Goal: Information Seeking & Learning: Understand process/instructions

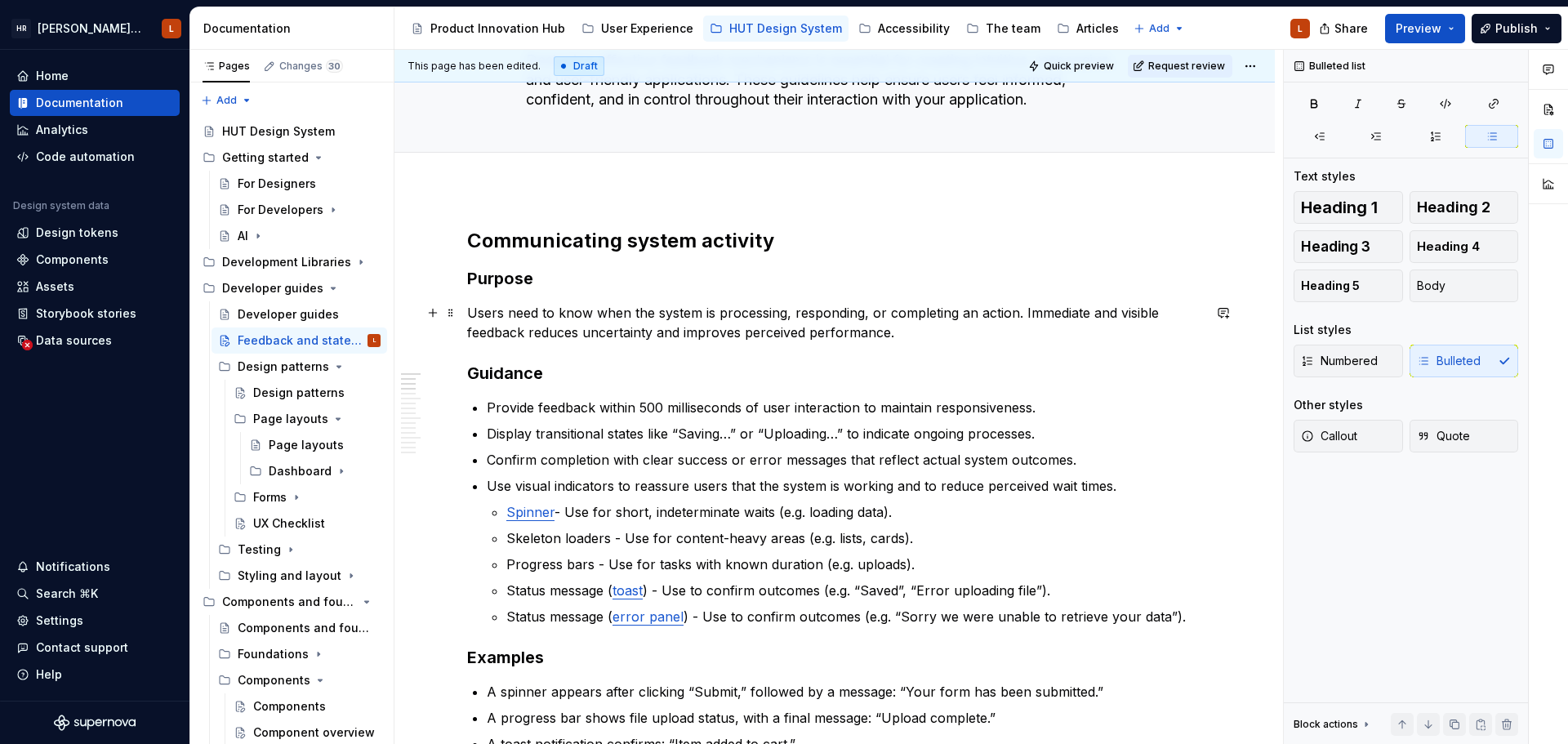
scroll to position [163, 0]
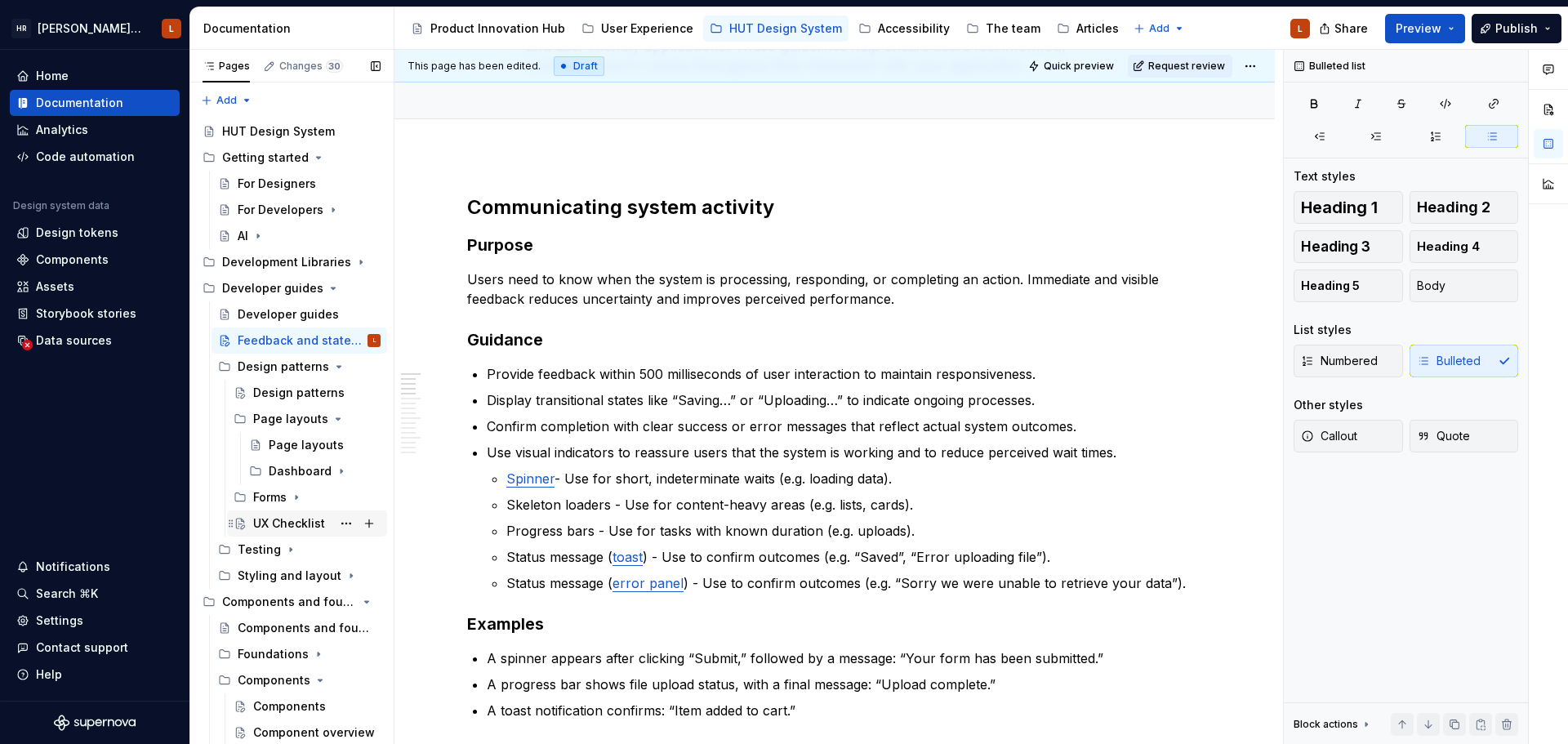
click at [274, 527] on div "UX Checklist" at bounding box center [289, 523] width 72 height 16
type textarea "*"
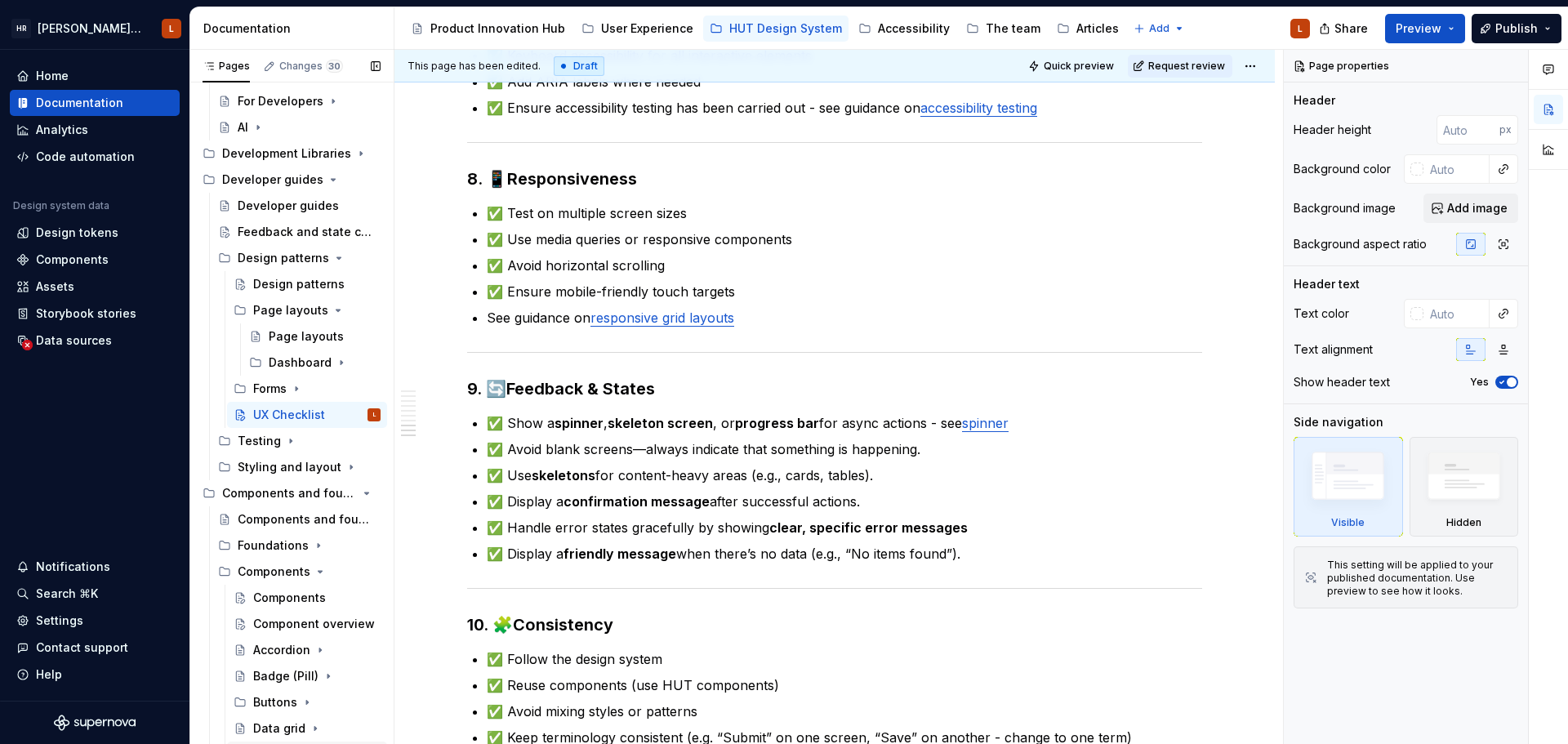
scroll to position [82, 0]
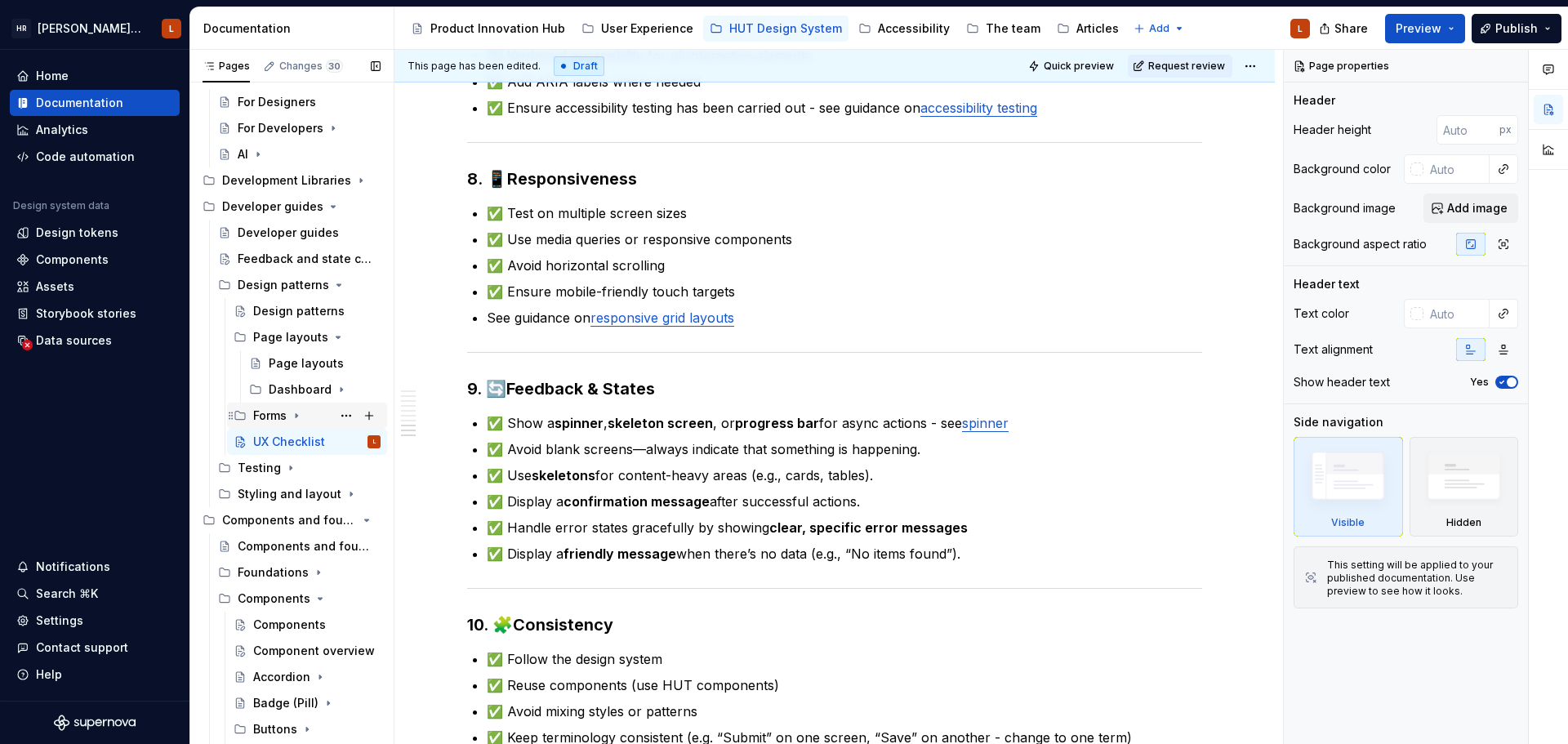
click at [296, 422] on icon "Page tree" at bounding box center [296, 415] width 13 height 13
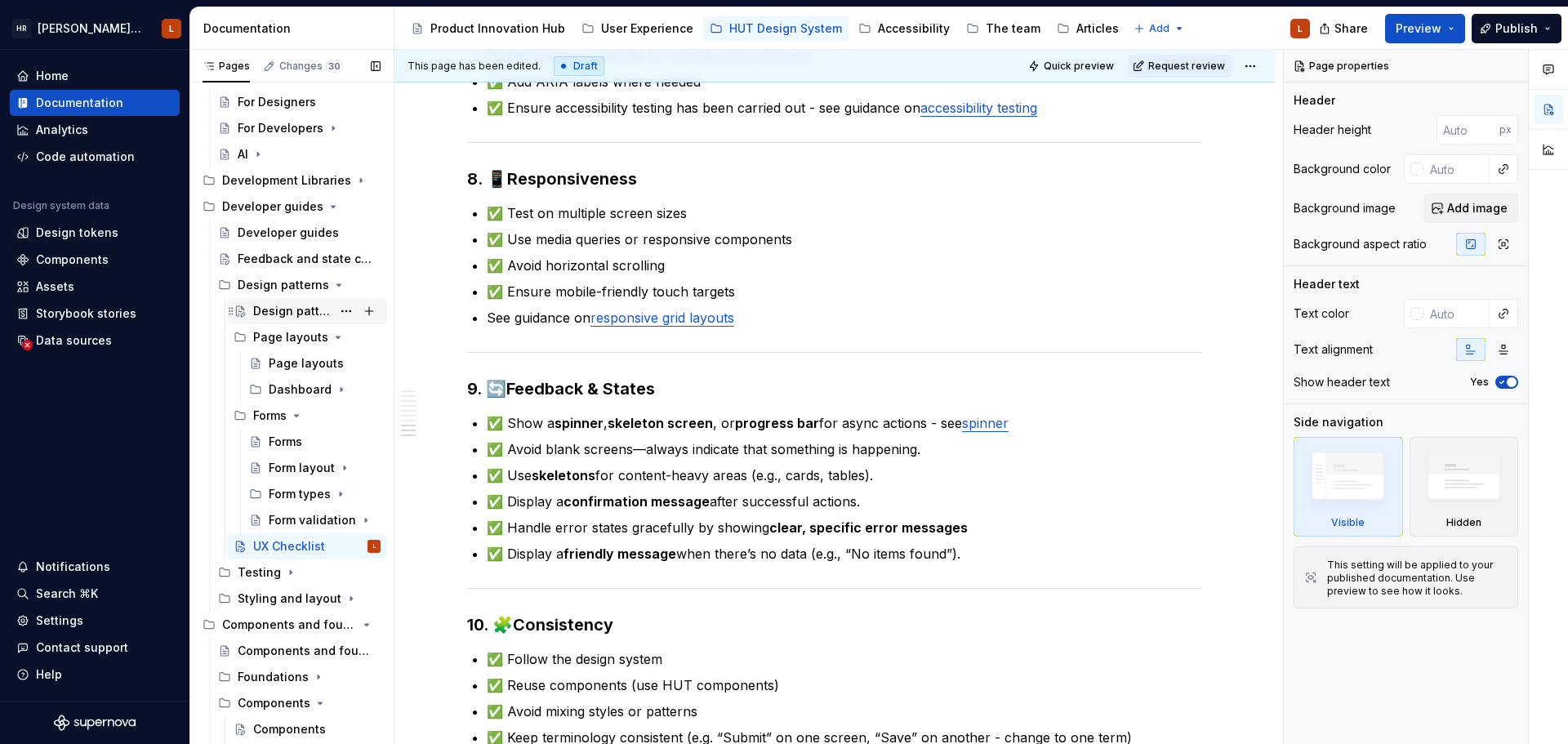
click at [295, 305] on div "Design patterns" at bounding box center [293, 310] width 78 height 16
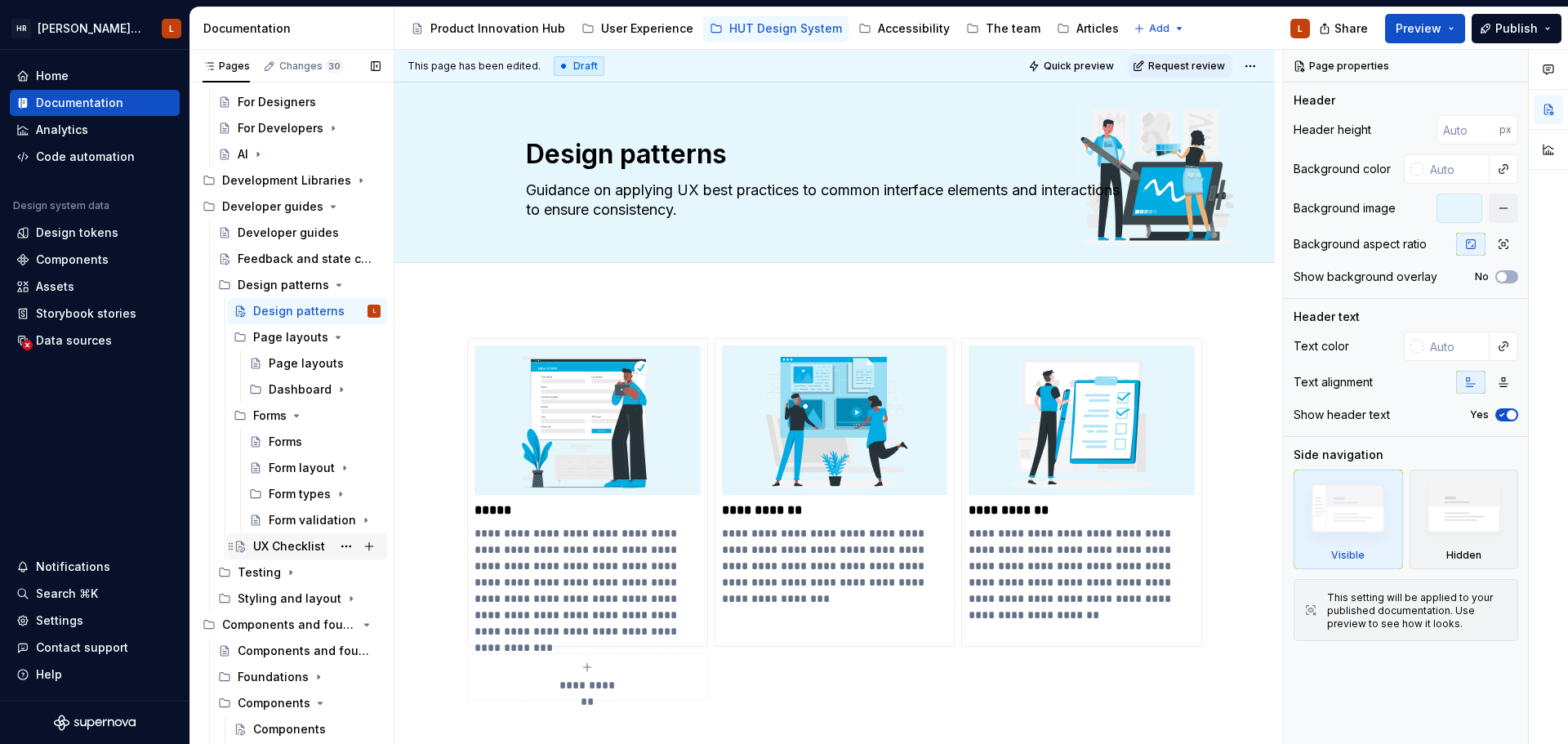
click at [295, 548] on div "UX Checklist" at bounding box center [289, 546] width 72 height 16
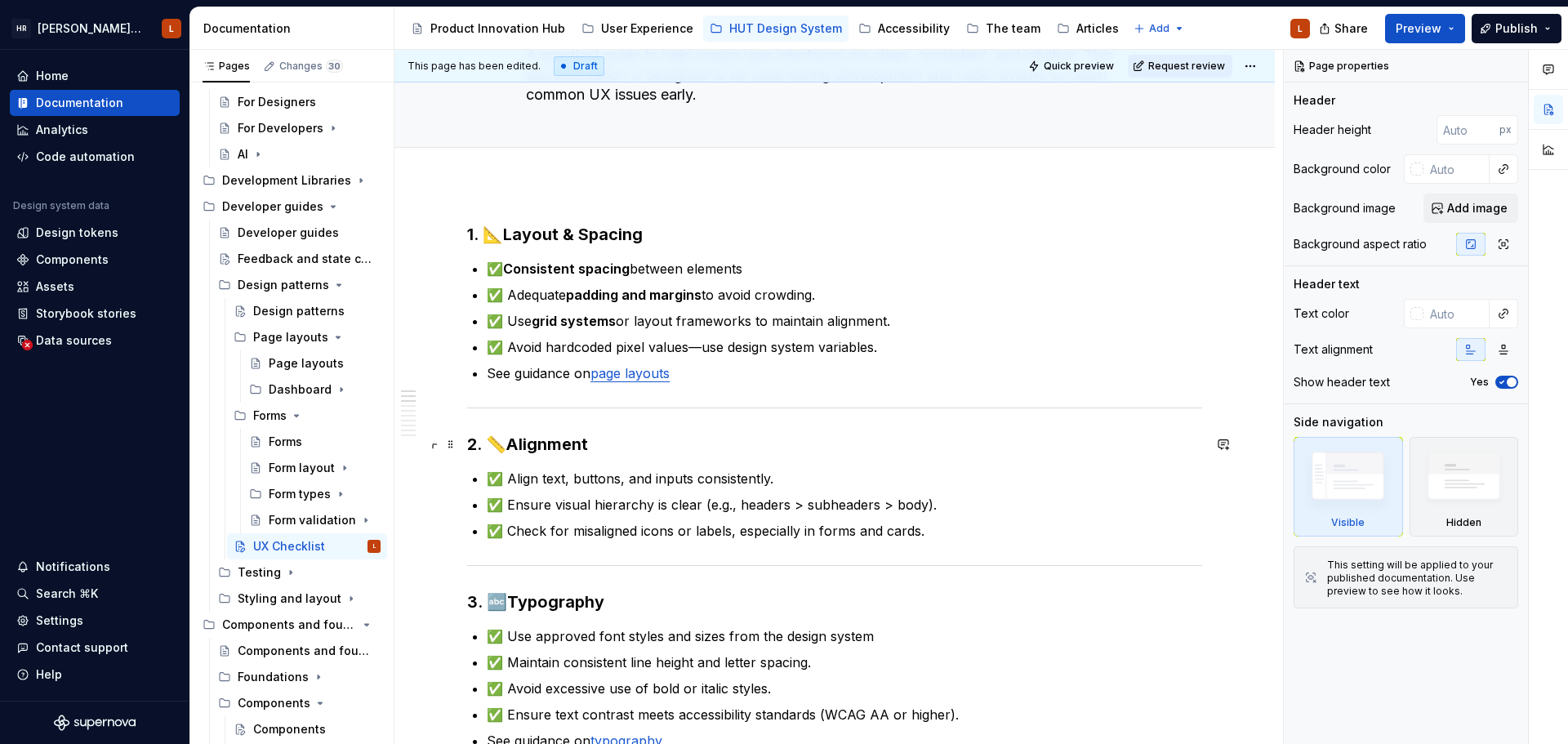
scroll to position [163, 0]
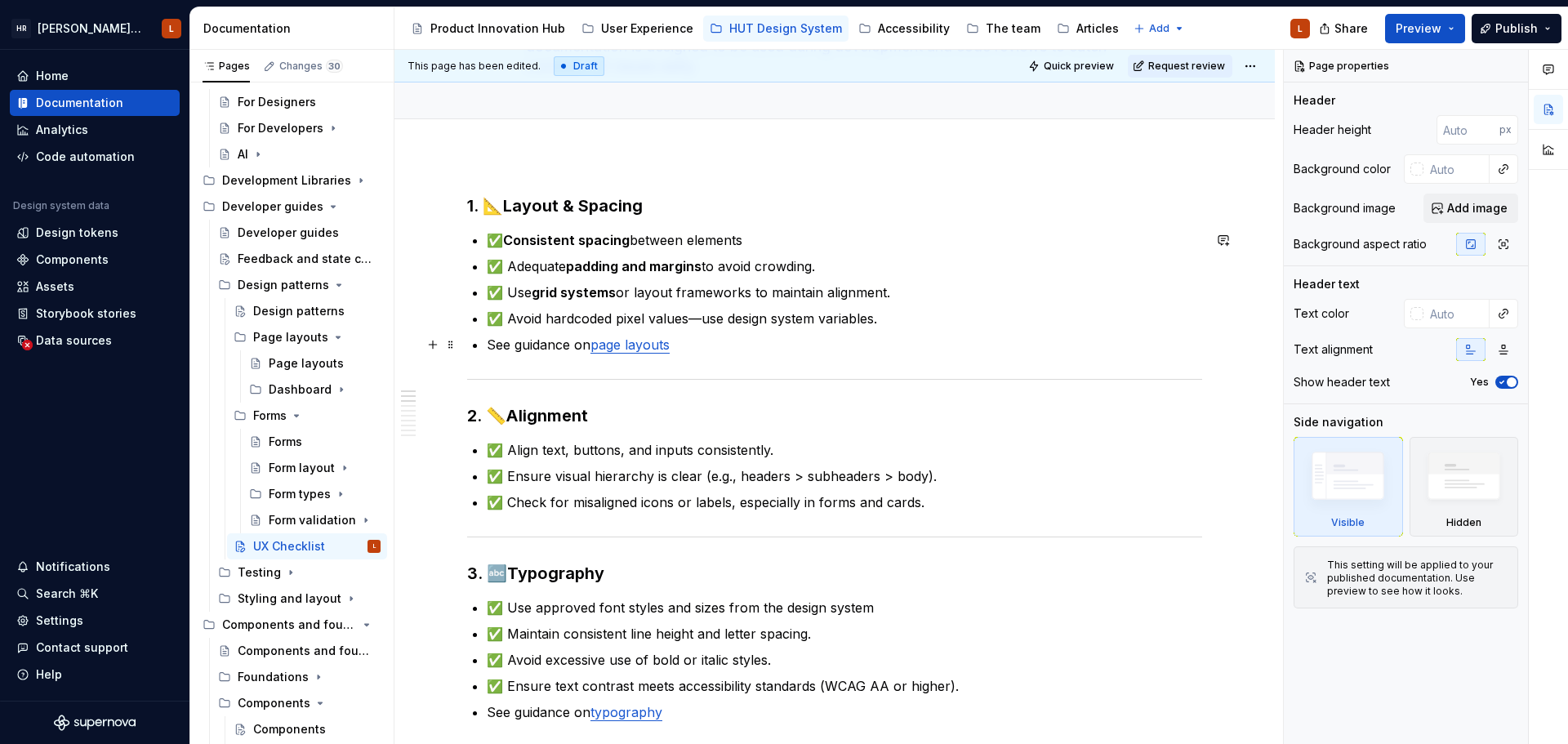
click at [703, 351] on p "See guidance on page layouts" at bounding box center [844, 344] width 715 height 20
type textarea "*"
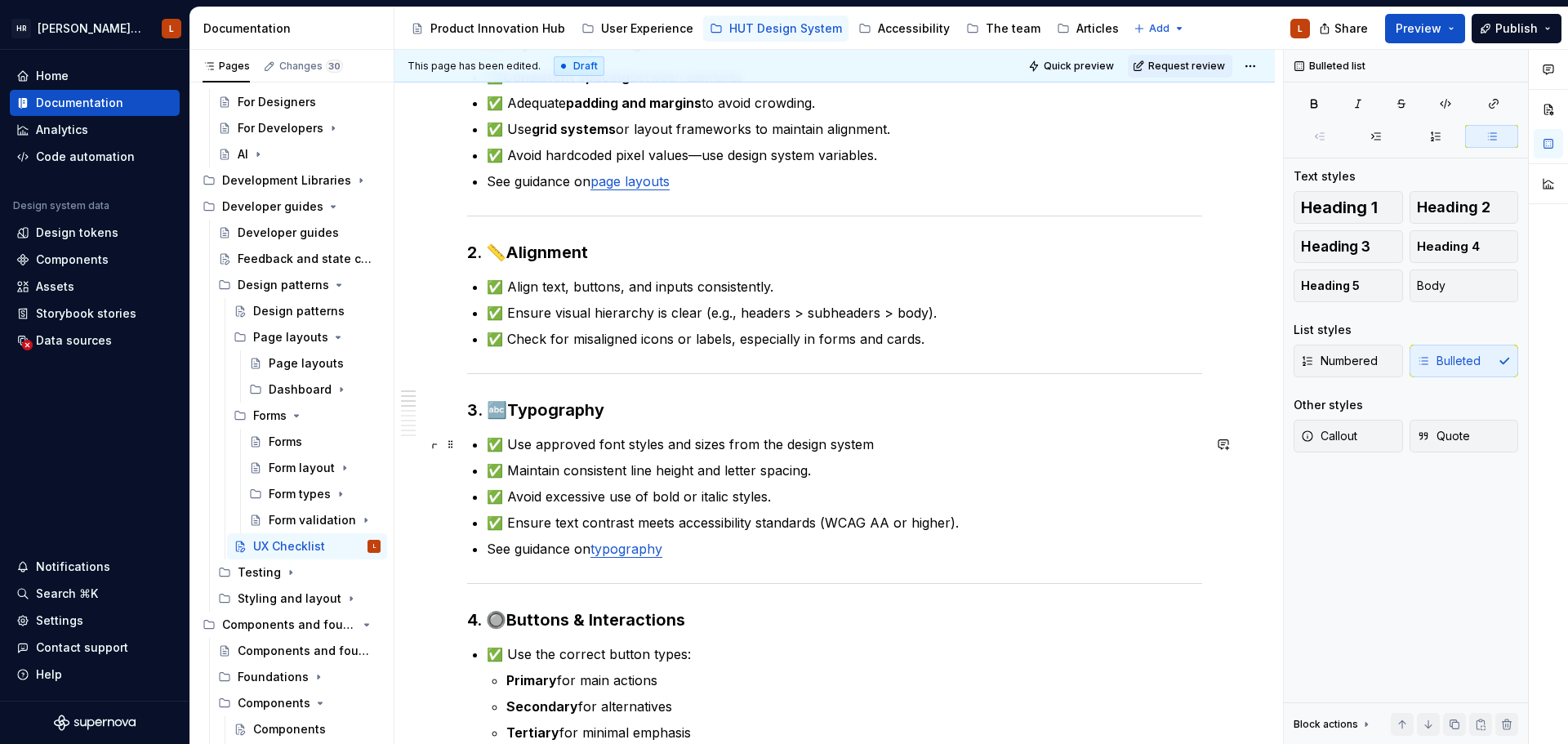
scroll to position [245, 0]
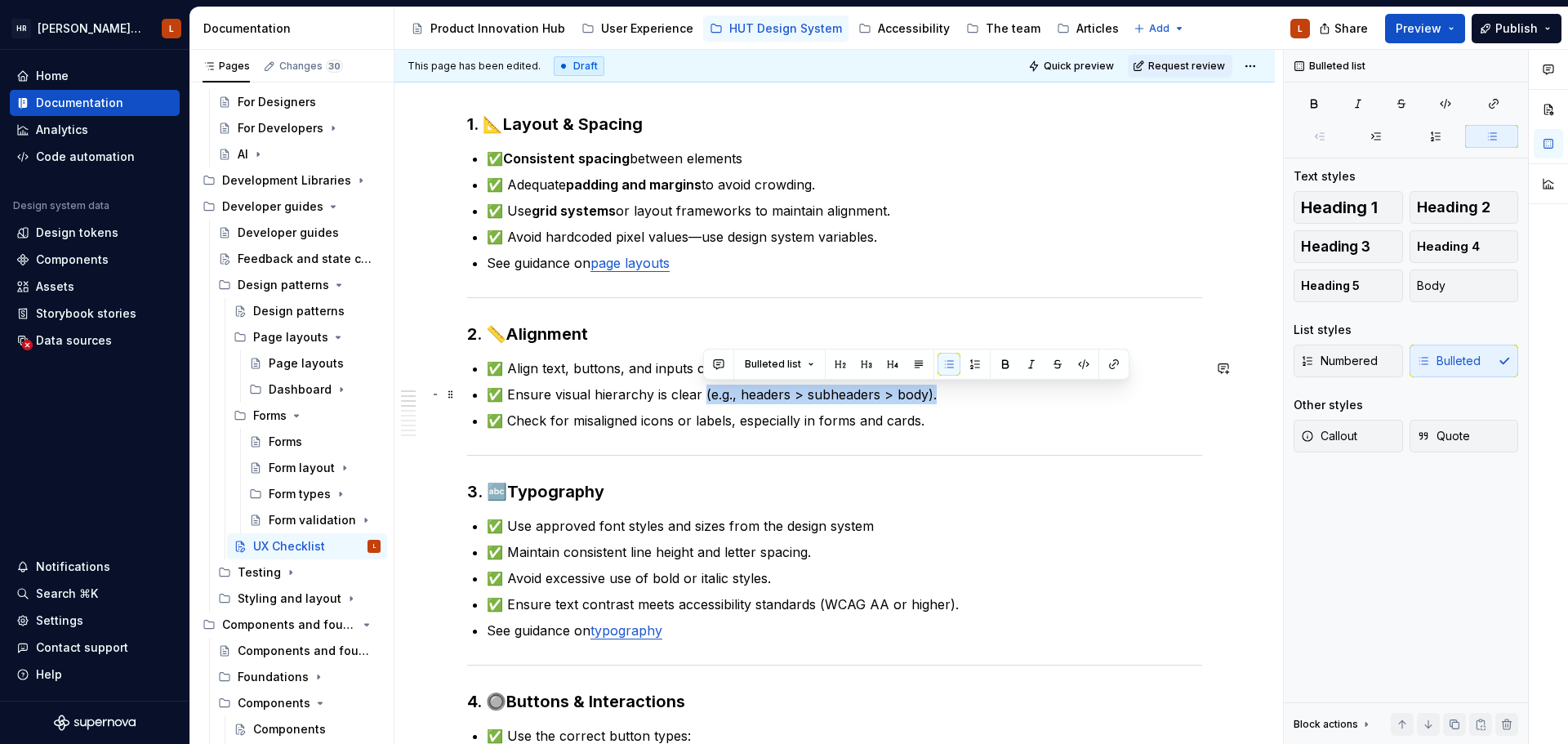
drag, startPoint x: 952, startPoint y: 393, endPoint x: 706, endPoint y: 400, distance: 246.1
click at [706, 400] on p "✅ Ensure visual hierarchy is clear (e.g., headers > subheaders > body)." at bounding box center [844, 394] width 715 height 20
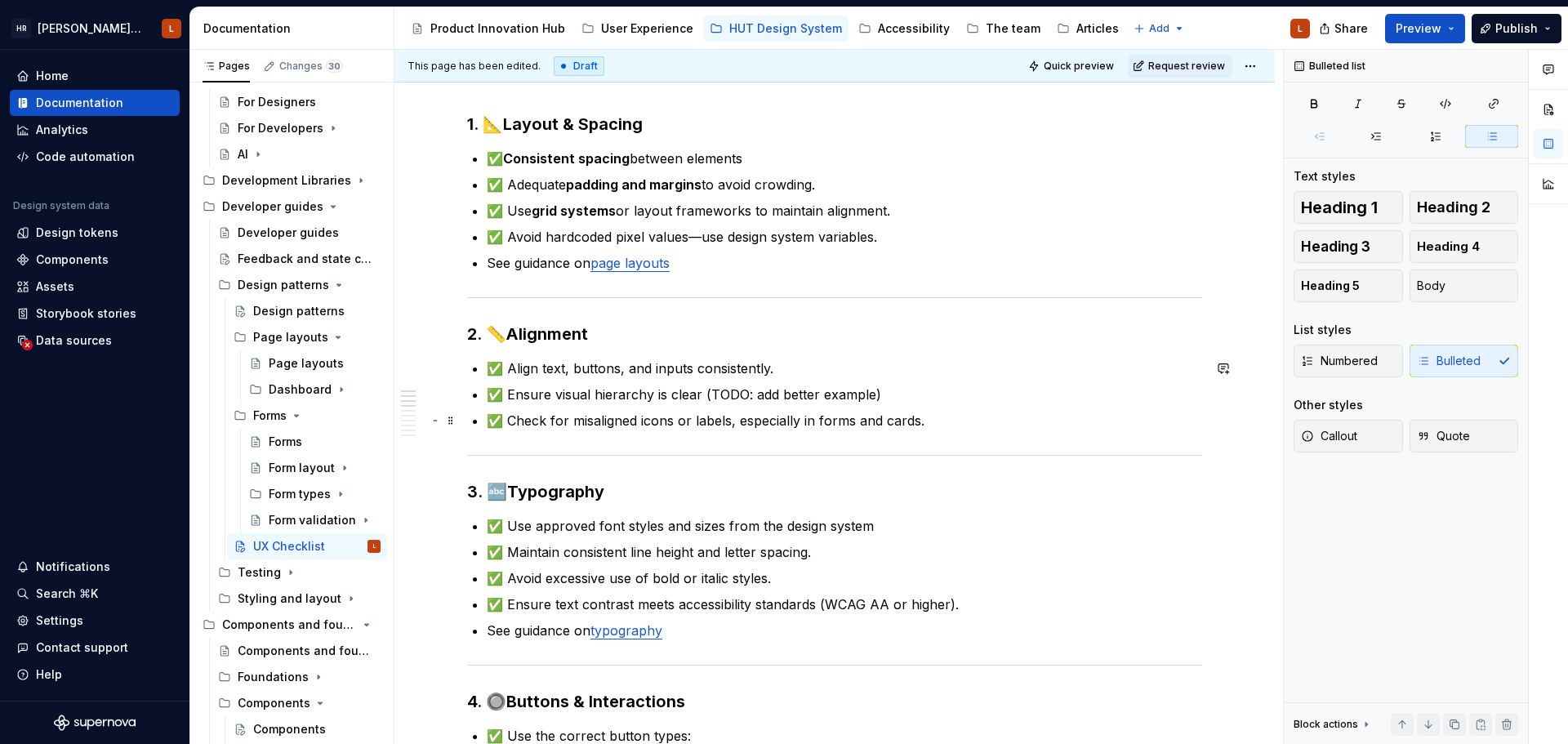
click at [961, 406] on ul "✅ Align text, buttons, and inputs consistently. ✅ Ensure visual hierarchy is cl…" at bounding box center [844, 395] width 715 height 72
click at [888, 399] on p "✅ Ensure visual hierarchy is clear (TODO: add better example)" at bounding box center [844, 394] width 715 height 20
click at [924, 384] on p "✅ Ensure visual hierarchy is clear (TODO: add better example)" at bounding box center [844, 394] width 715 height 20
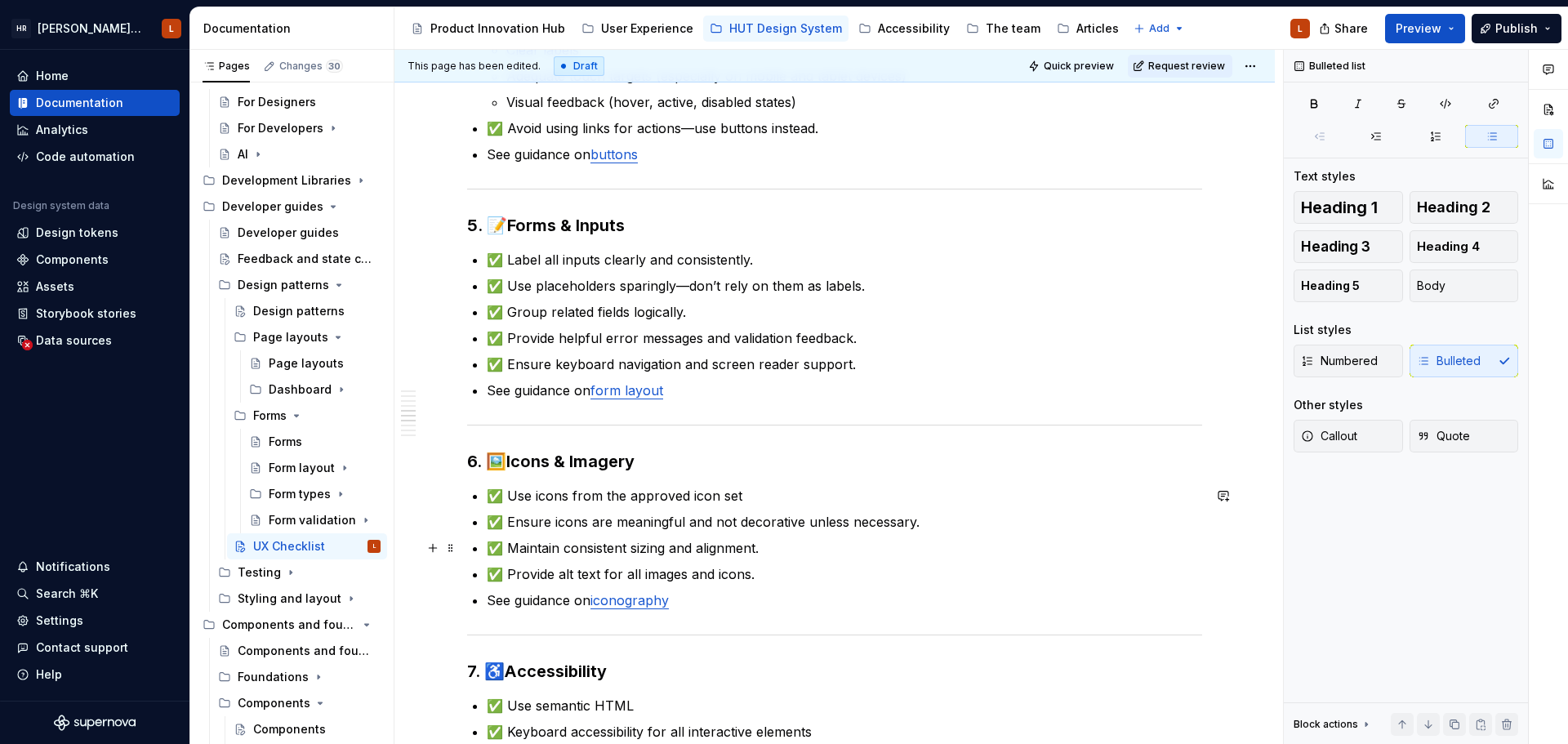
scroll to position [1144, 0]
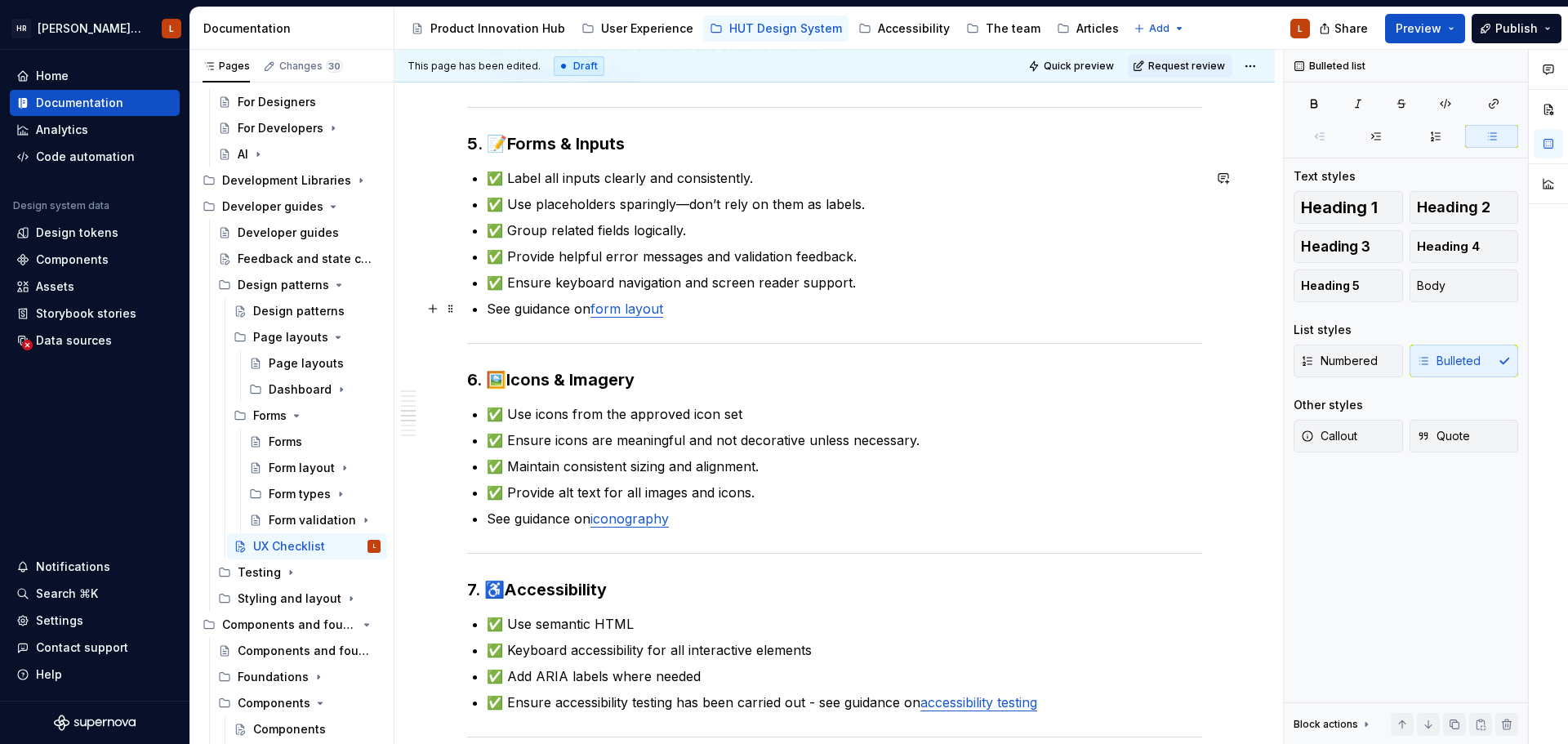
click at [702, 307] on p "See guidance on form layout" at bounding box center [844, 309] width 715 height 20
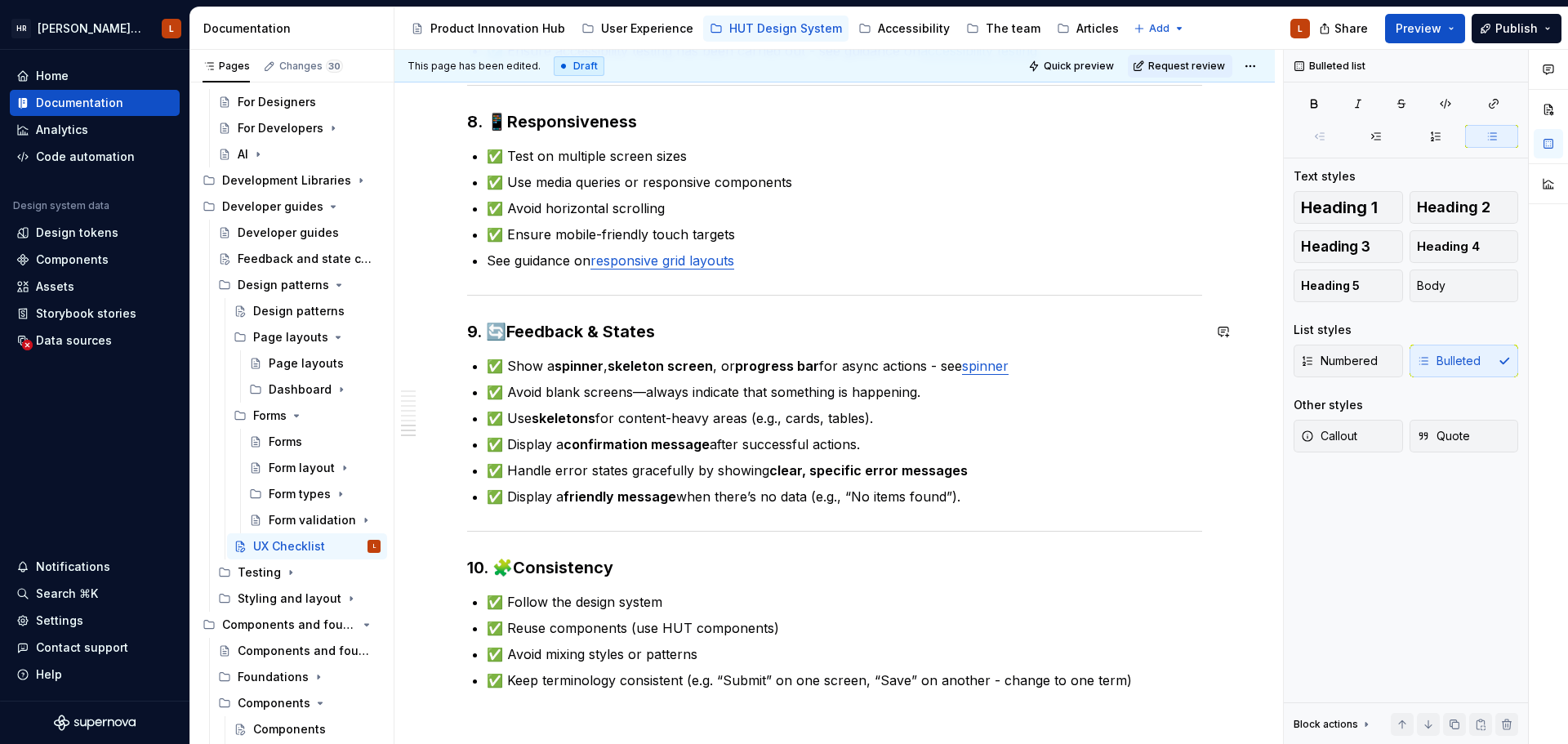
scroll to position [1797, 0]
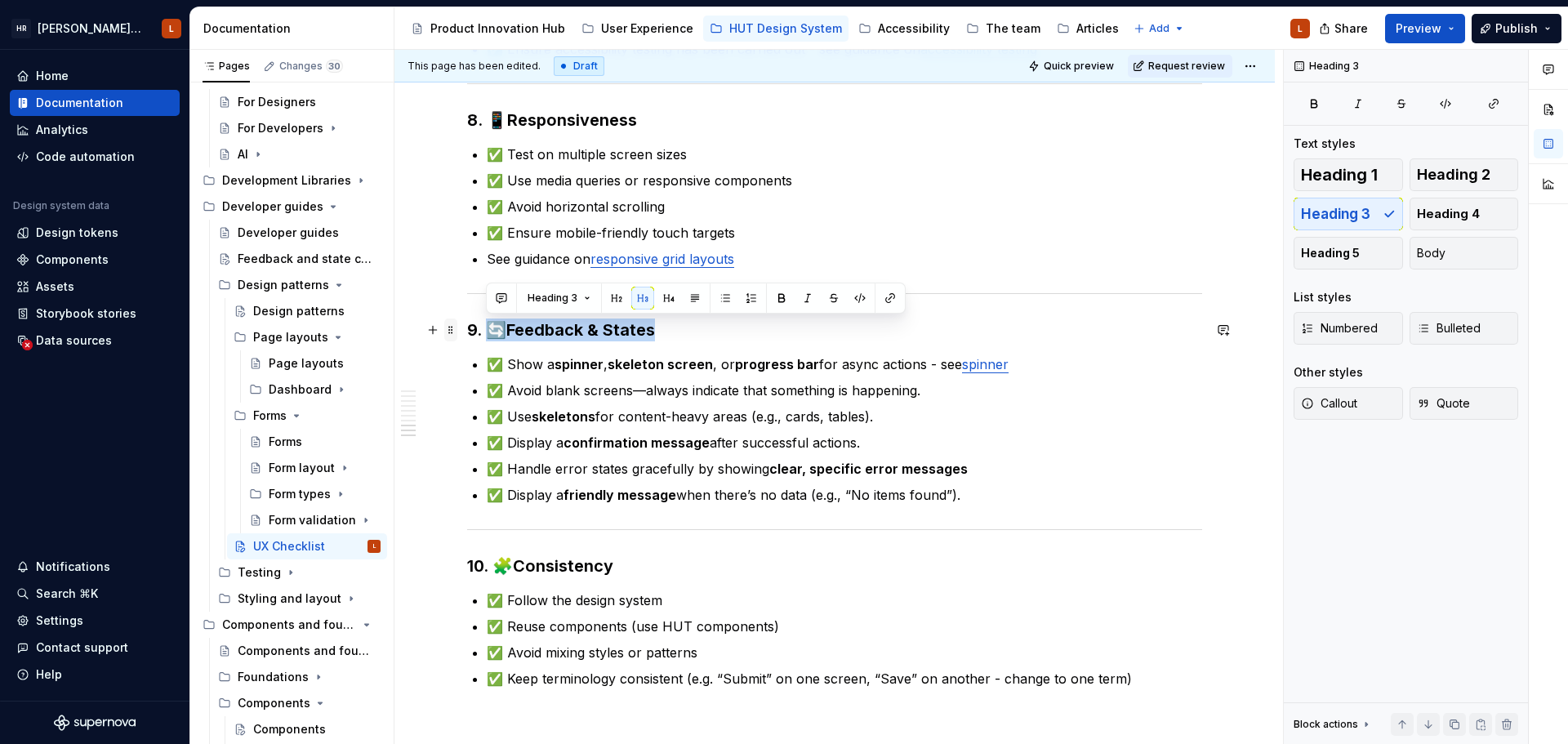
drag, startPoint x: 665, startPoint y: 330, endPoint x: 452, endPoint y: 332, distance: 213.0
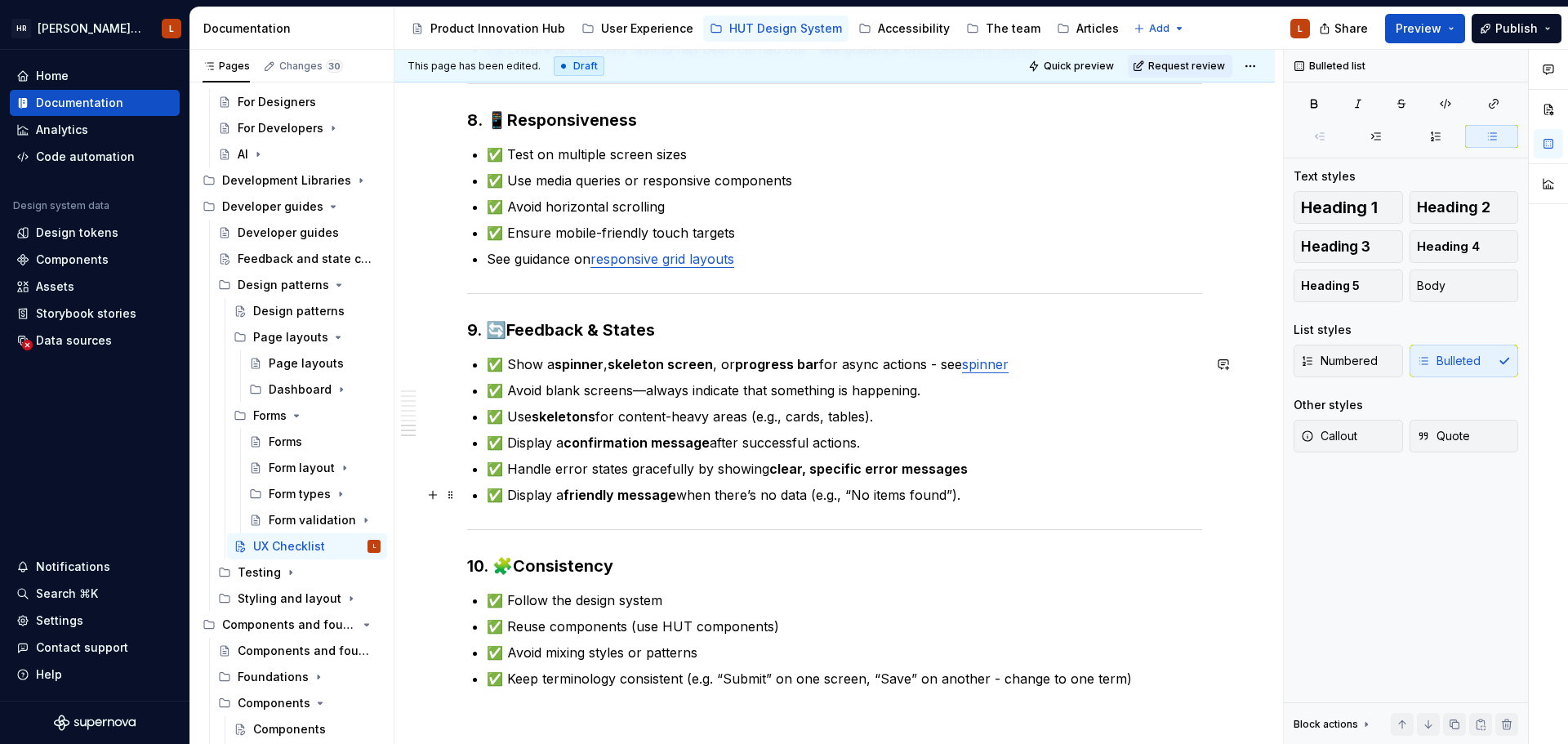
click at [979, 491] on p "✅ Display a friendly message when there’s no data (e.g., “No items found”)." at bounding box center [844, 495] width 715 height 20
click at [1436, 22] on span "Preview" at bounding box center [1418, 28] width 46 height 16
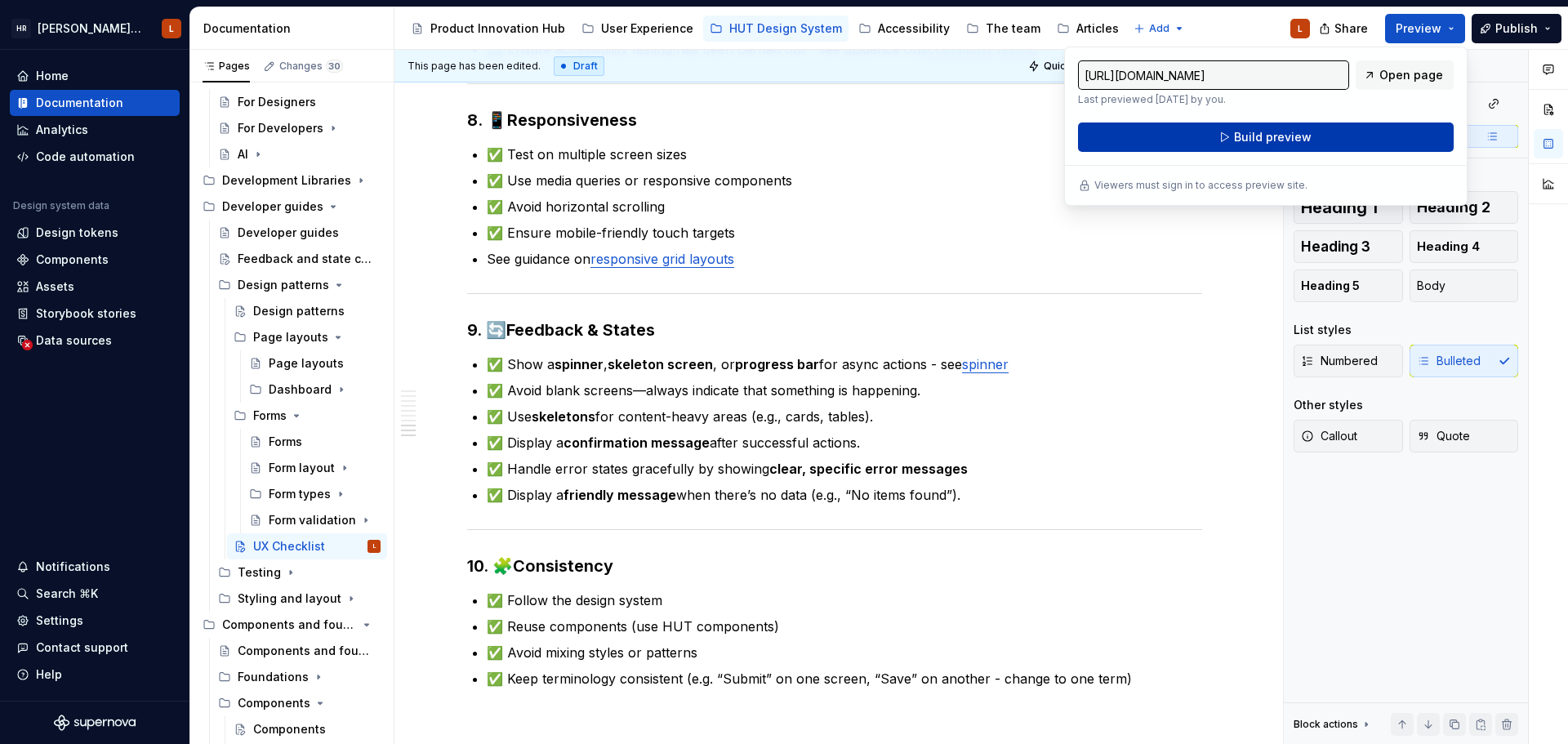
click at [1330, 137] on button "Build preview" at bounding box center [1266, 137] width 376 height 30
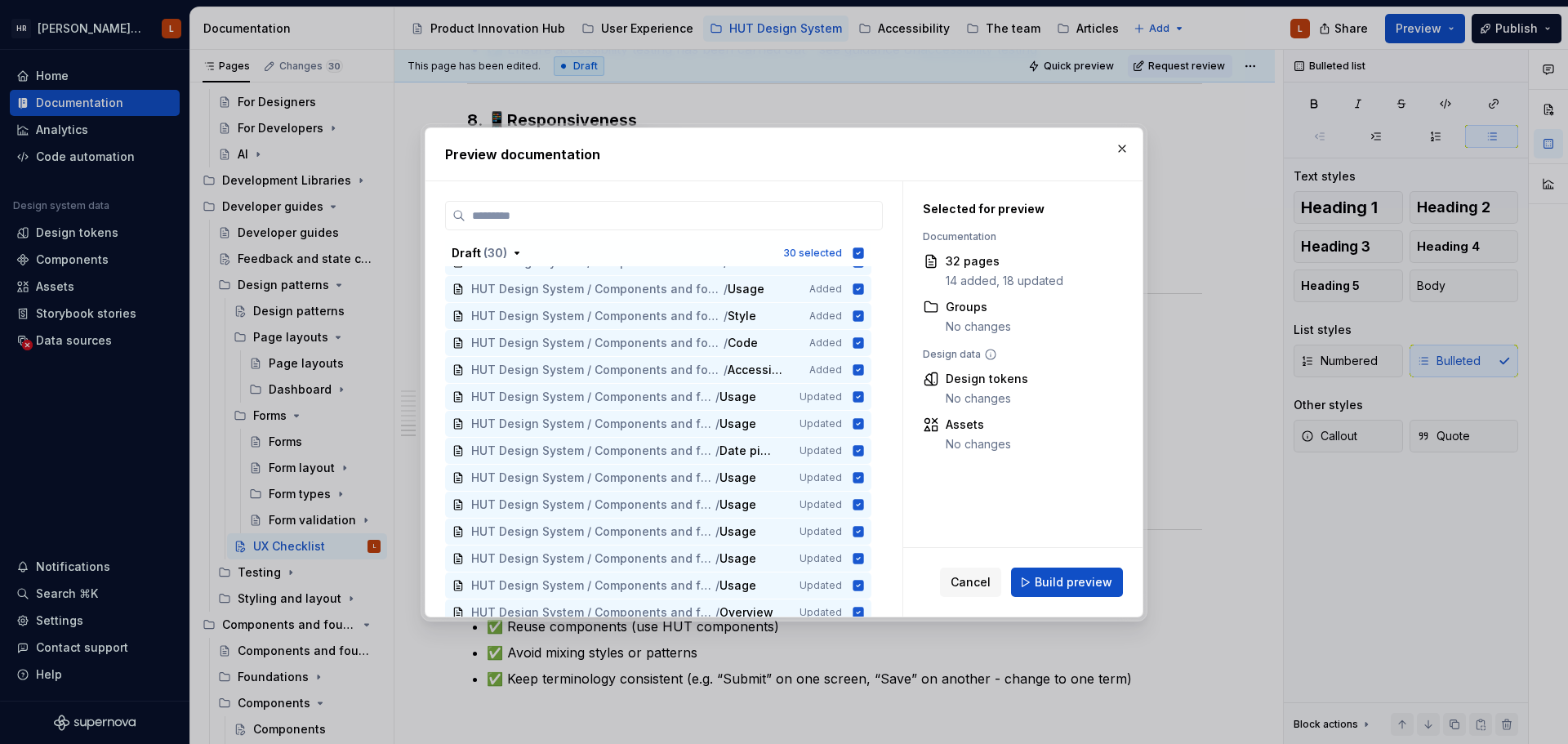
scroll to position [554, 0]
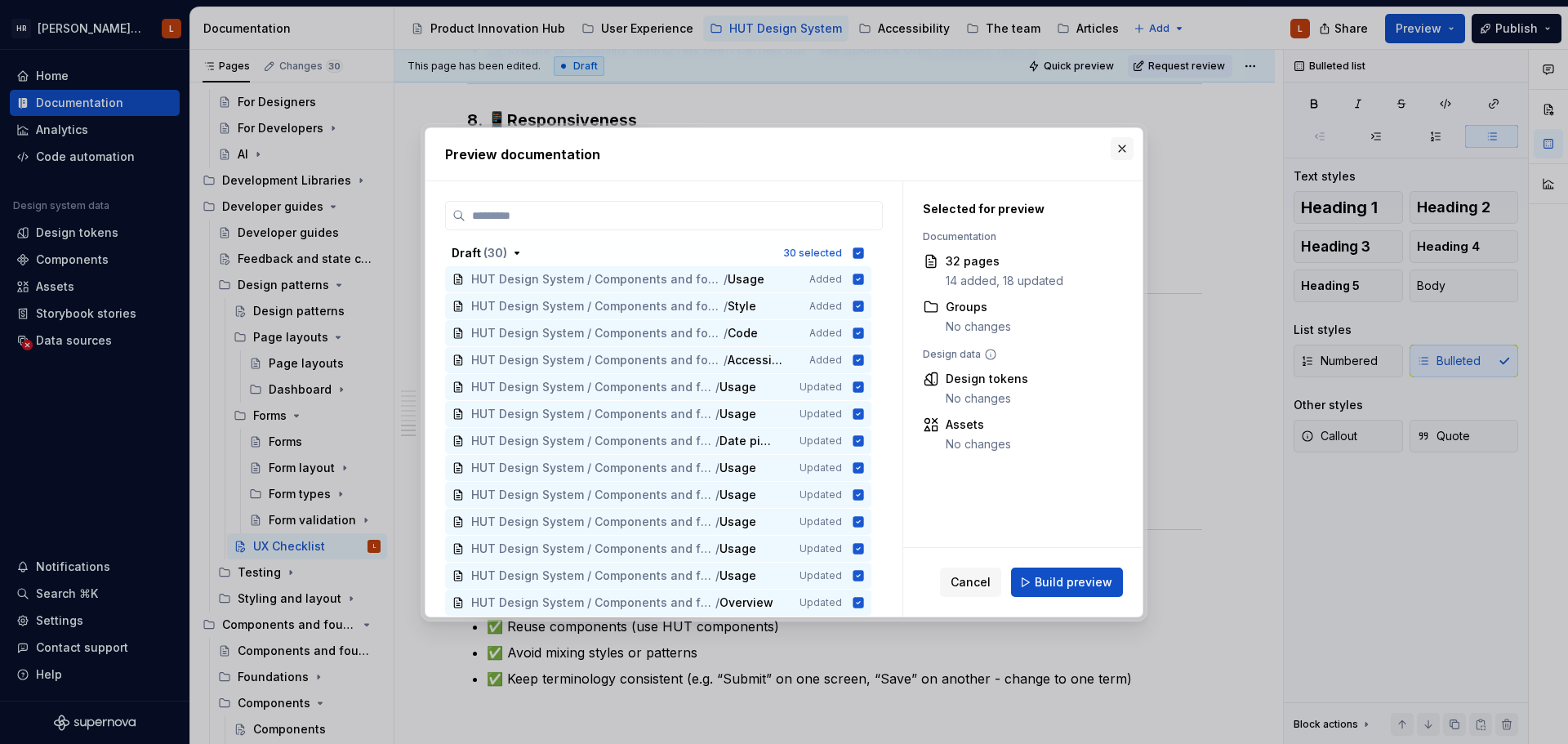
click at [1125, 139] on button "button" at bounding box center [1122, 148] width 23 height 23
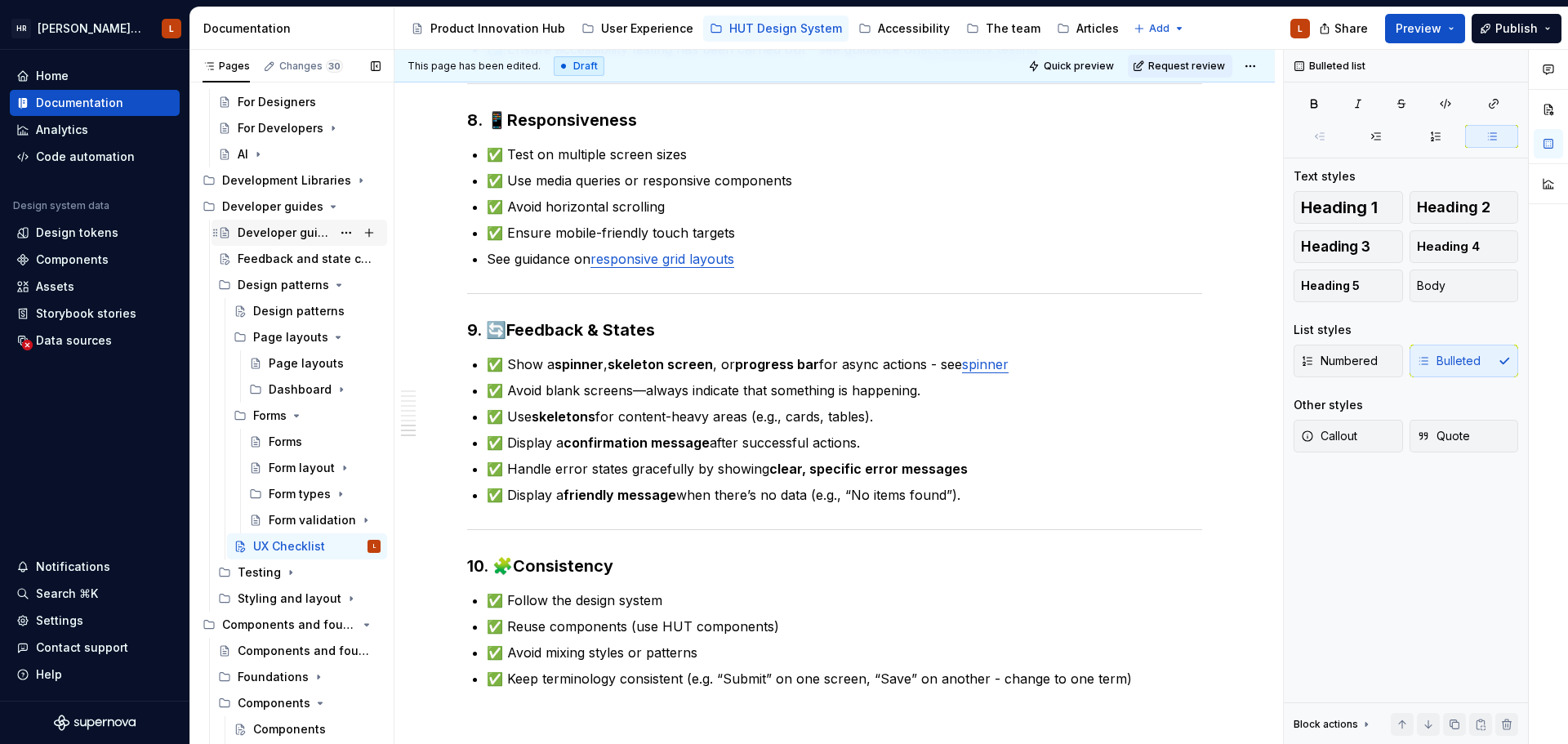
click at [276, 228] on div "Developer guides" at bounding box center [285, 232] width 94 height 16
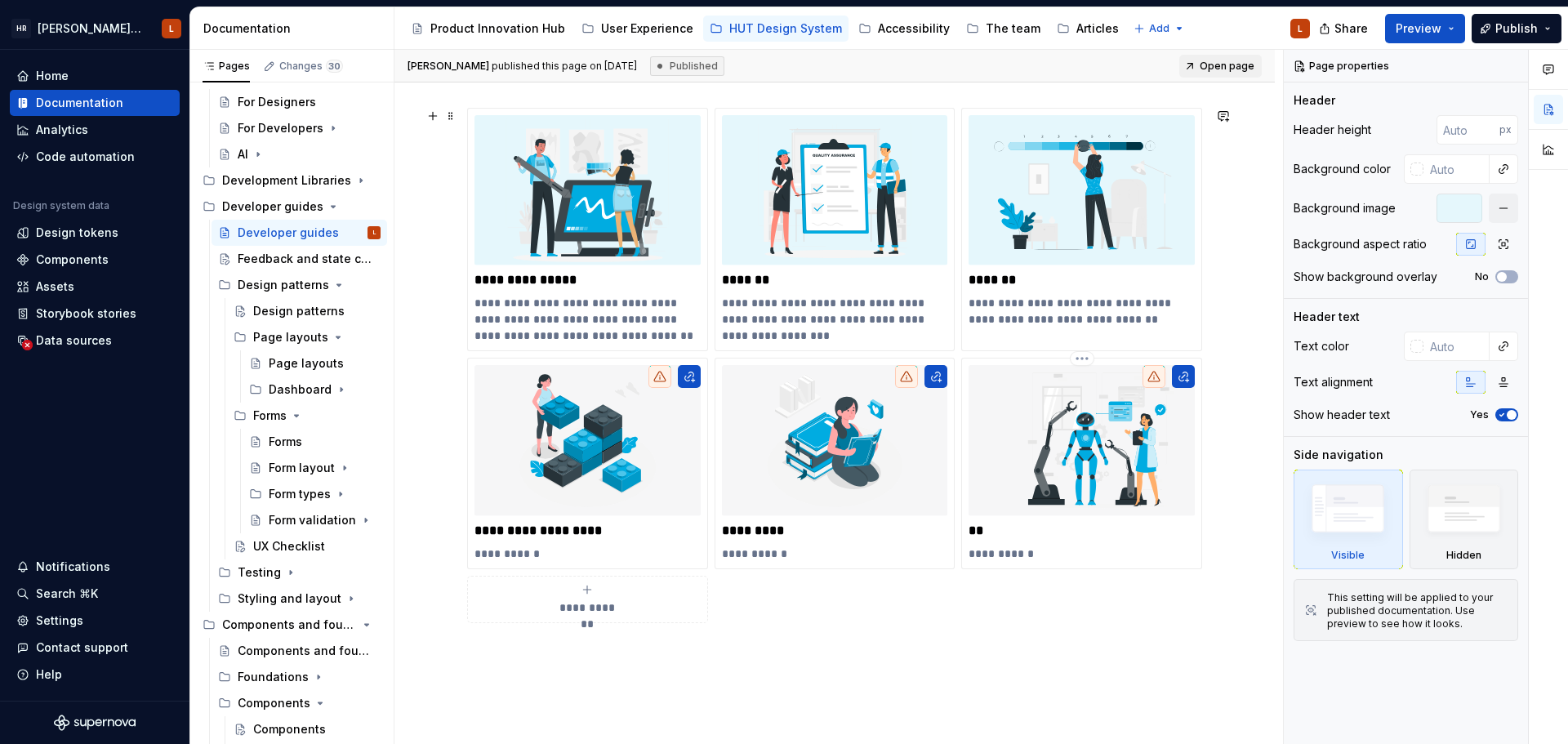
scroll to position [245, 0]
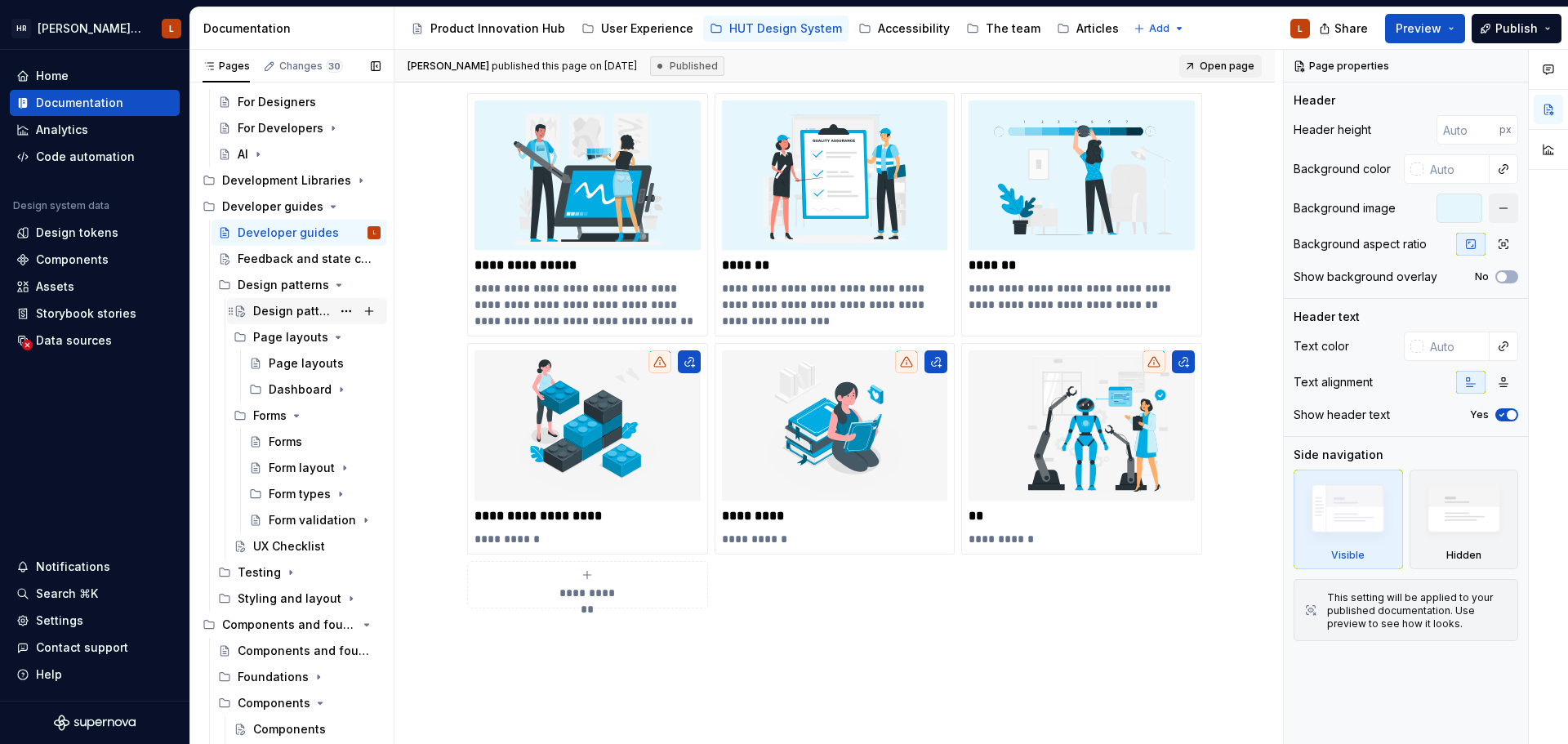
click at [275, 305] on div "Design patterns" at bounding box center [293, 310] width 78 height 16
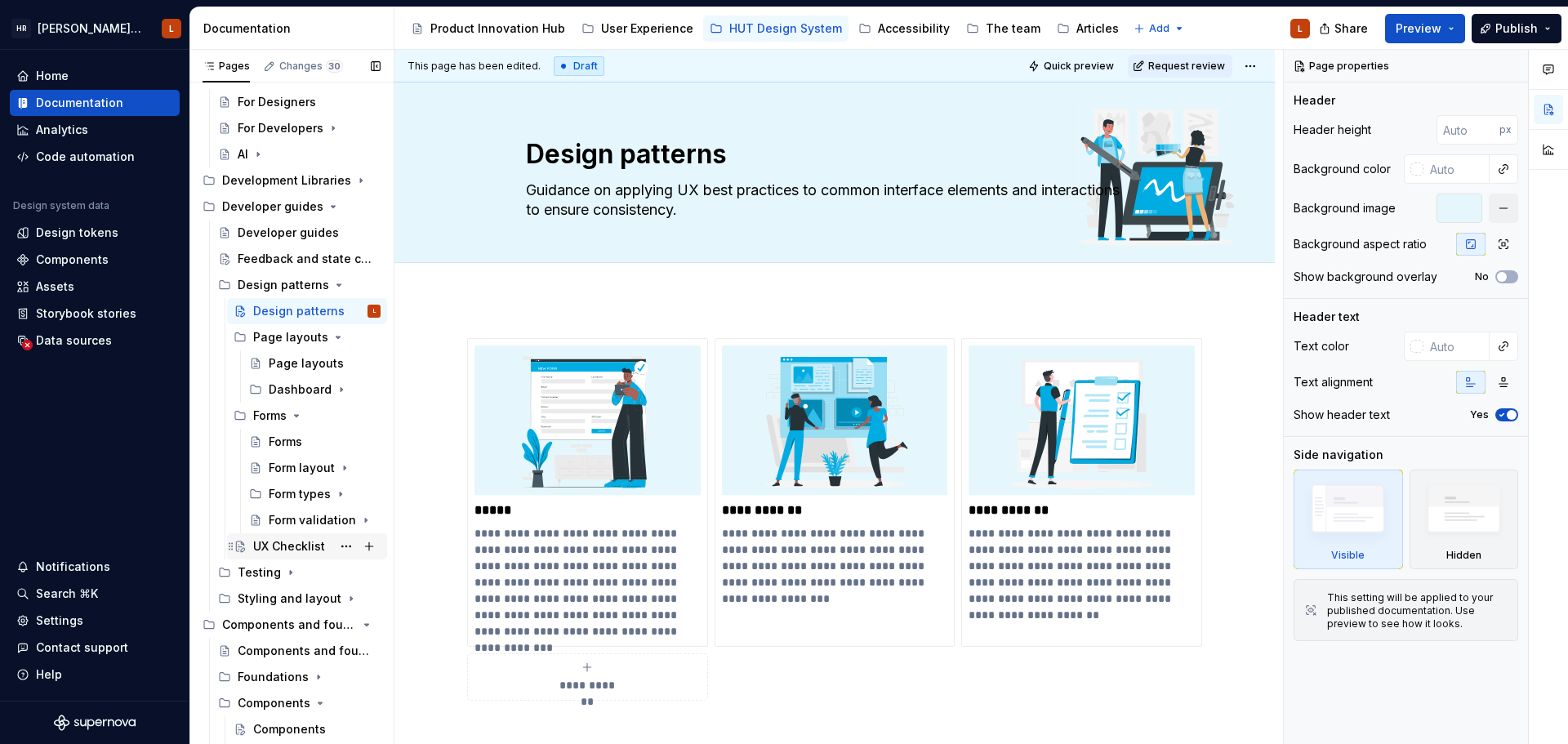
click at [287, 545] on div "UX Checklist" at bounding box center [289, 546] width 72 height 16
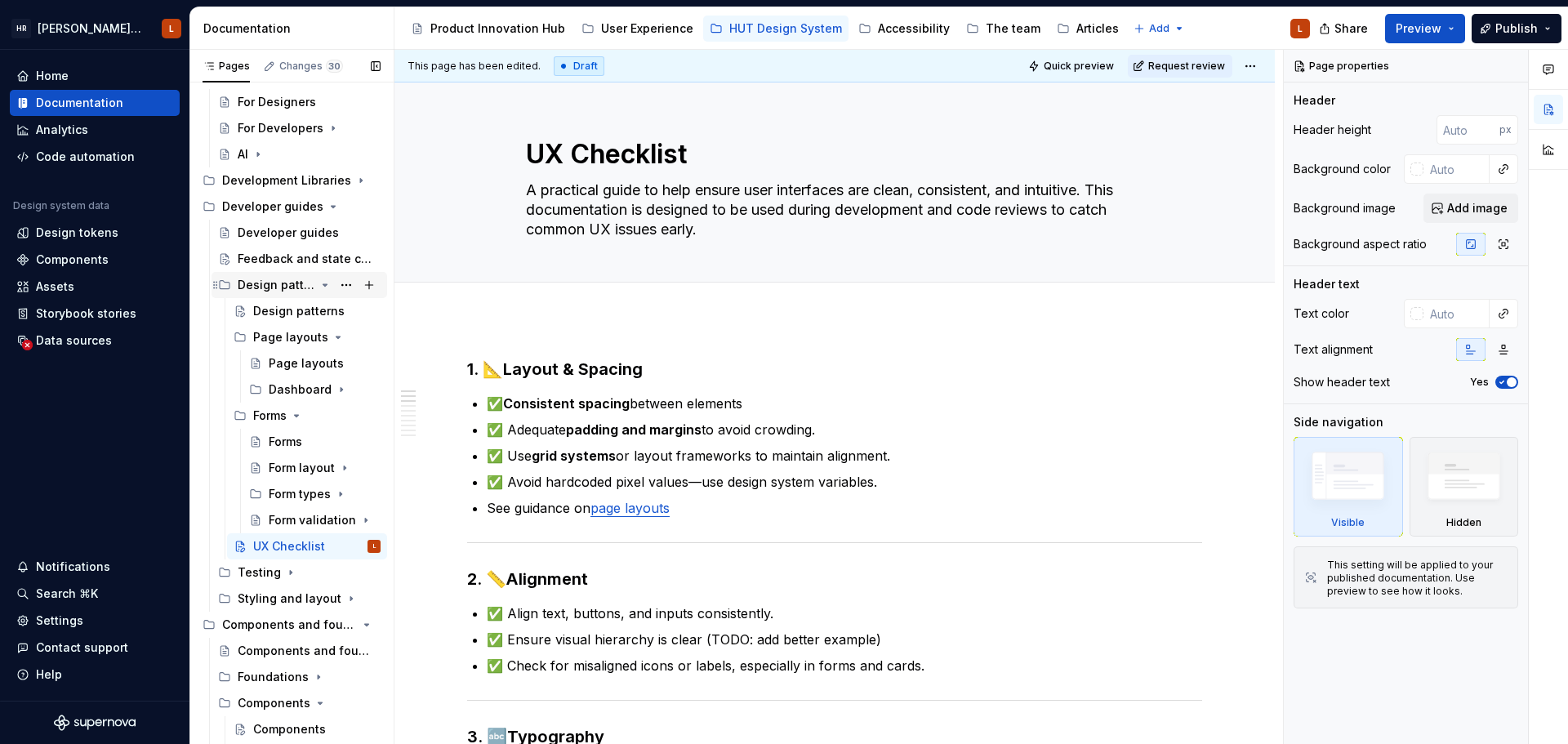
click at [277, 283] on div "Design patterns" at bounding box center [276, 285] width 77 height 16
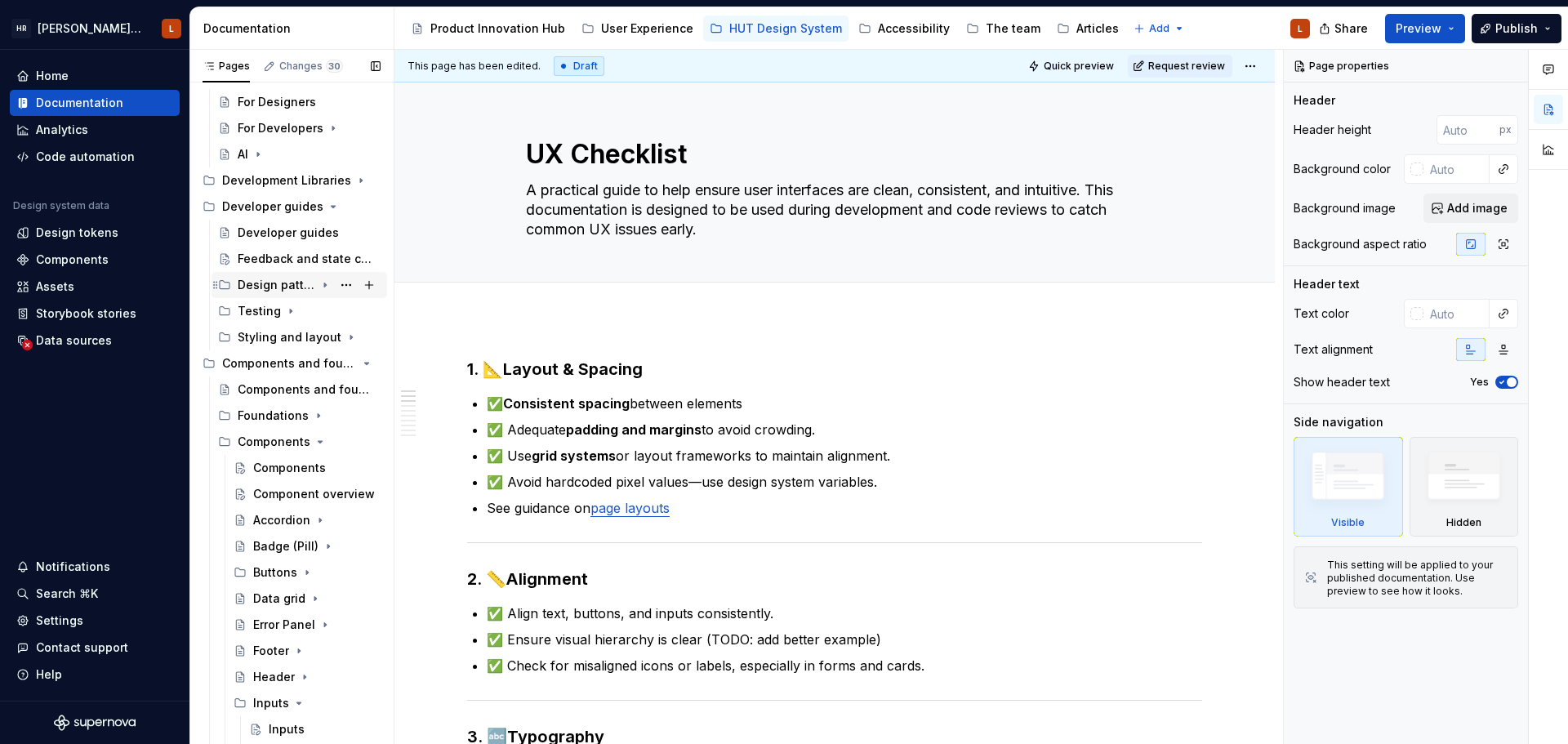
click at [277, 283] on div "Design patterns" at bounding box center [276, 285] width 77 height 16
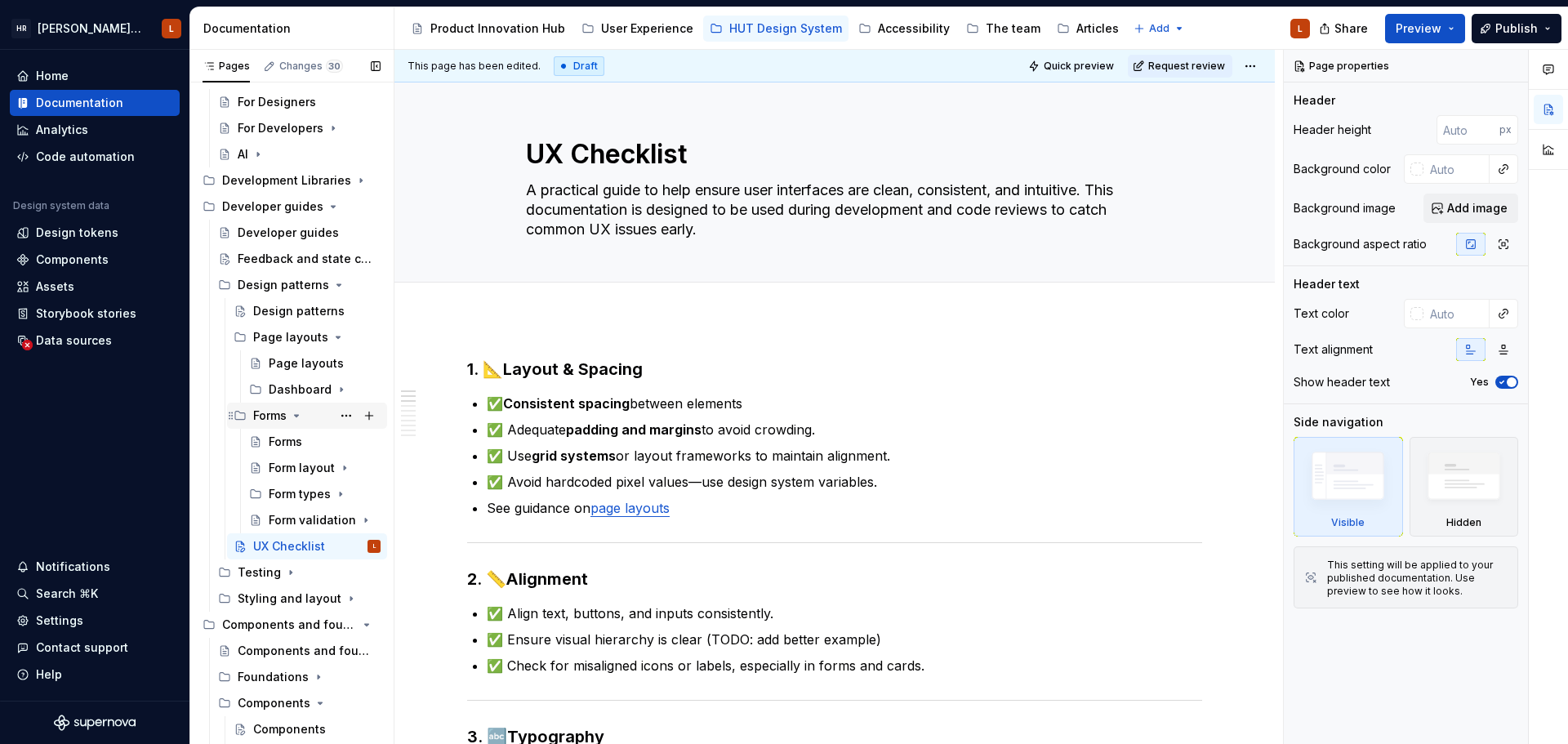
click at [294, 412] on icon "Page tree" at bounding box center [296, 415] width 13 height 13
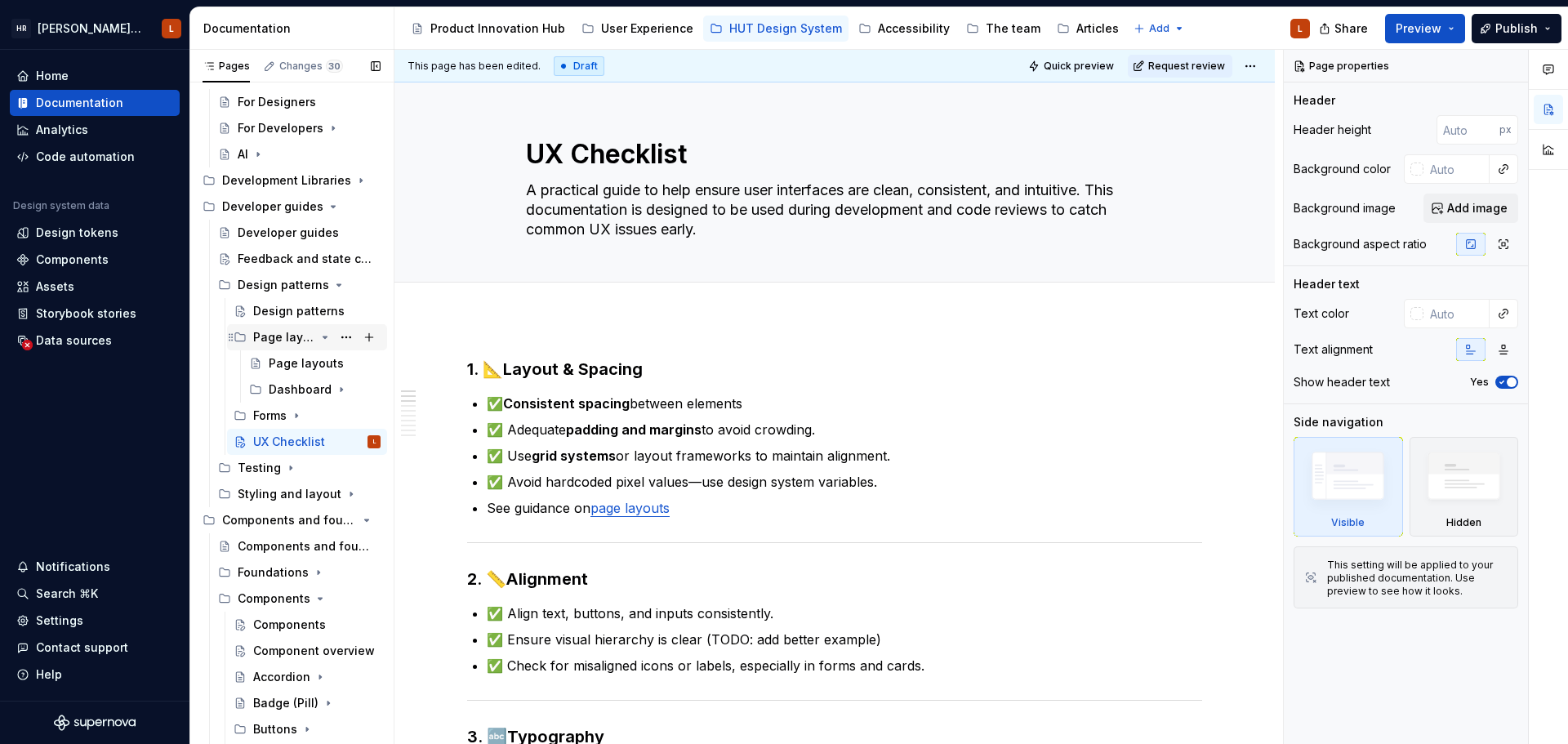
click at [313, 329] on div "Page layouts" at bounding box center [317, 337] width 128 height 23
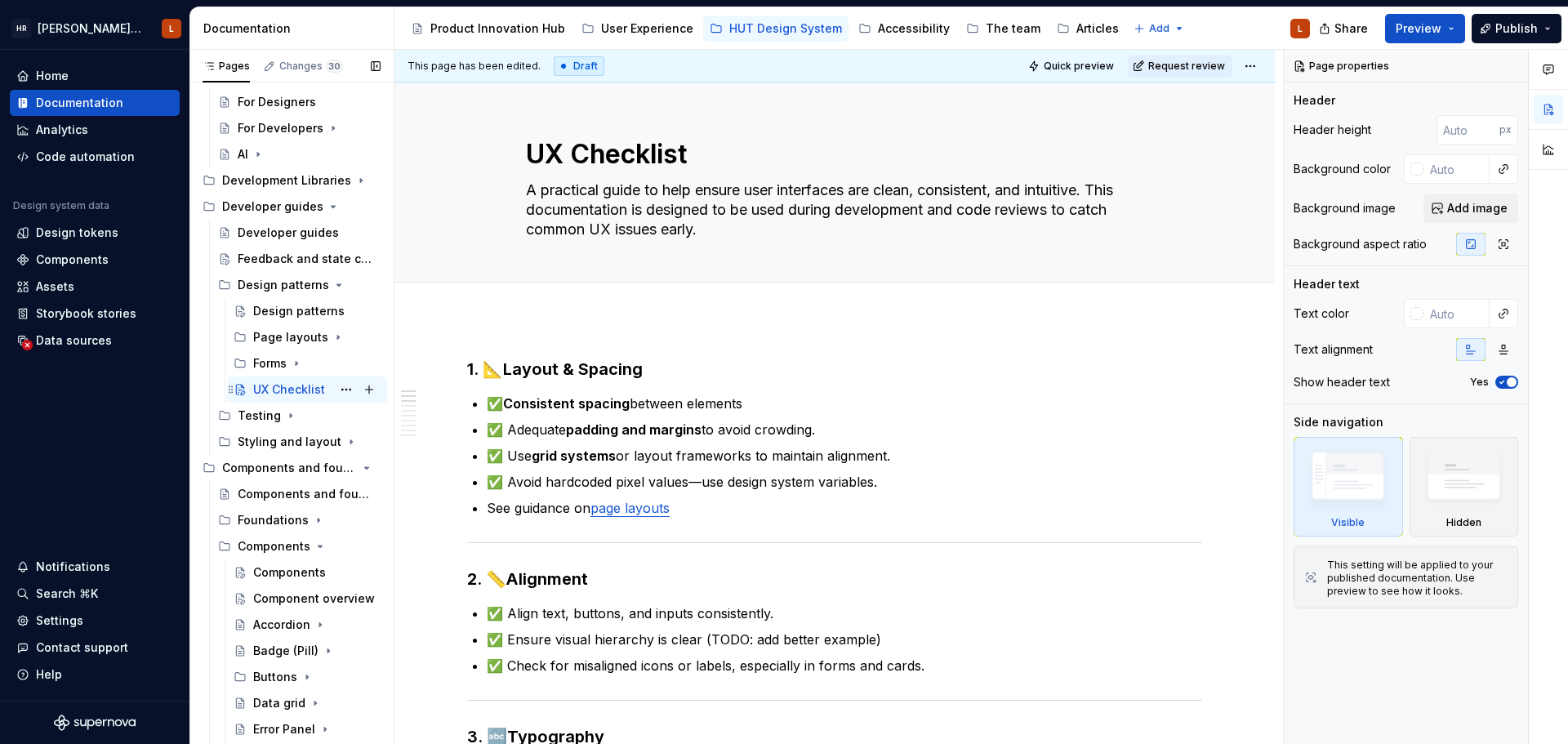
click at [277, 390] on div "UX Checklist" at bounding box center [289, 389] width 72 height 16
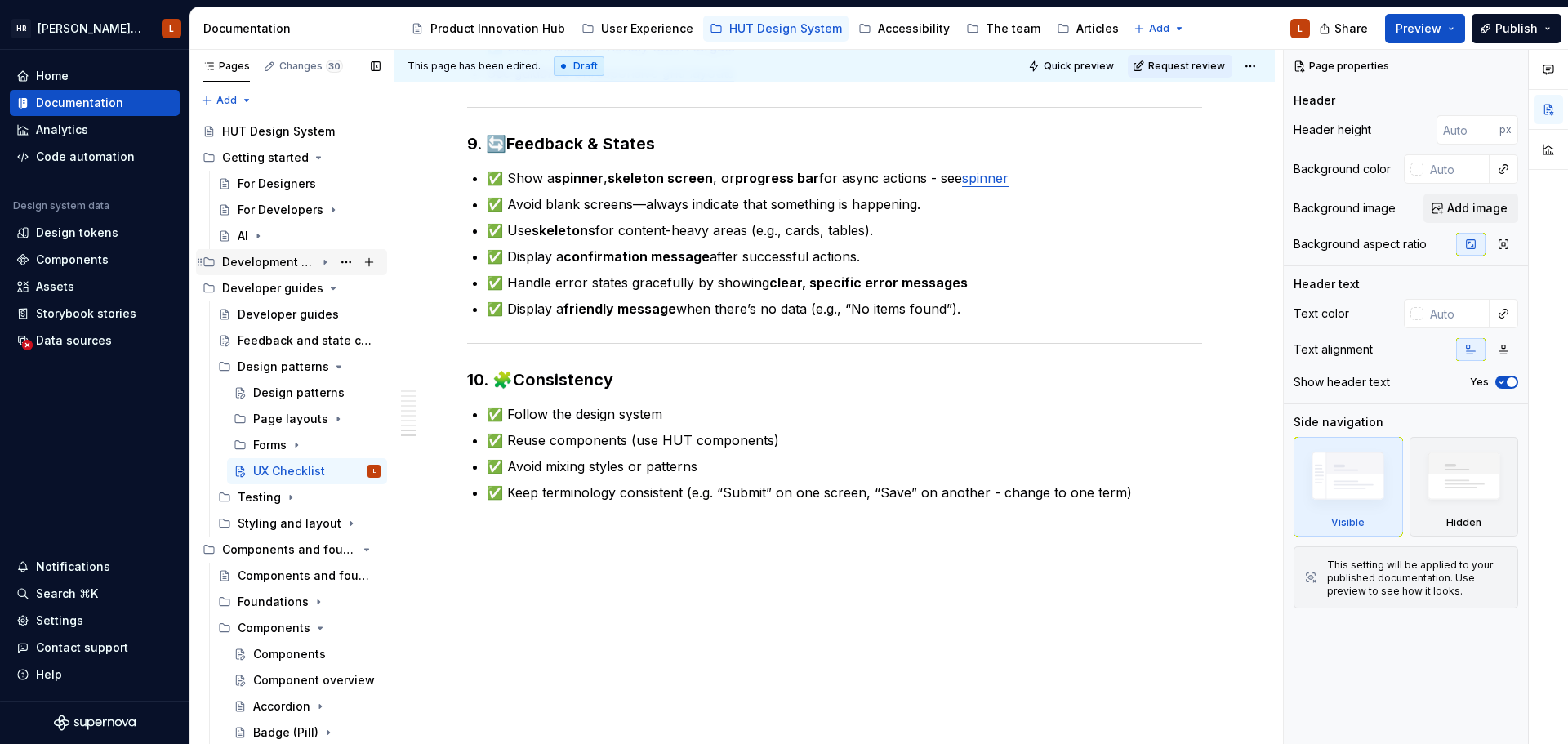
click at [321, 260] on icon "Page tree" at bounding box center [325, 262] width 13 height 13
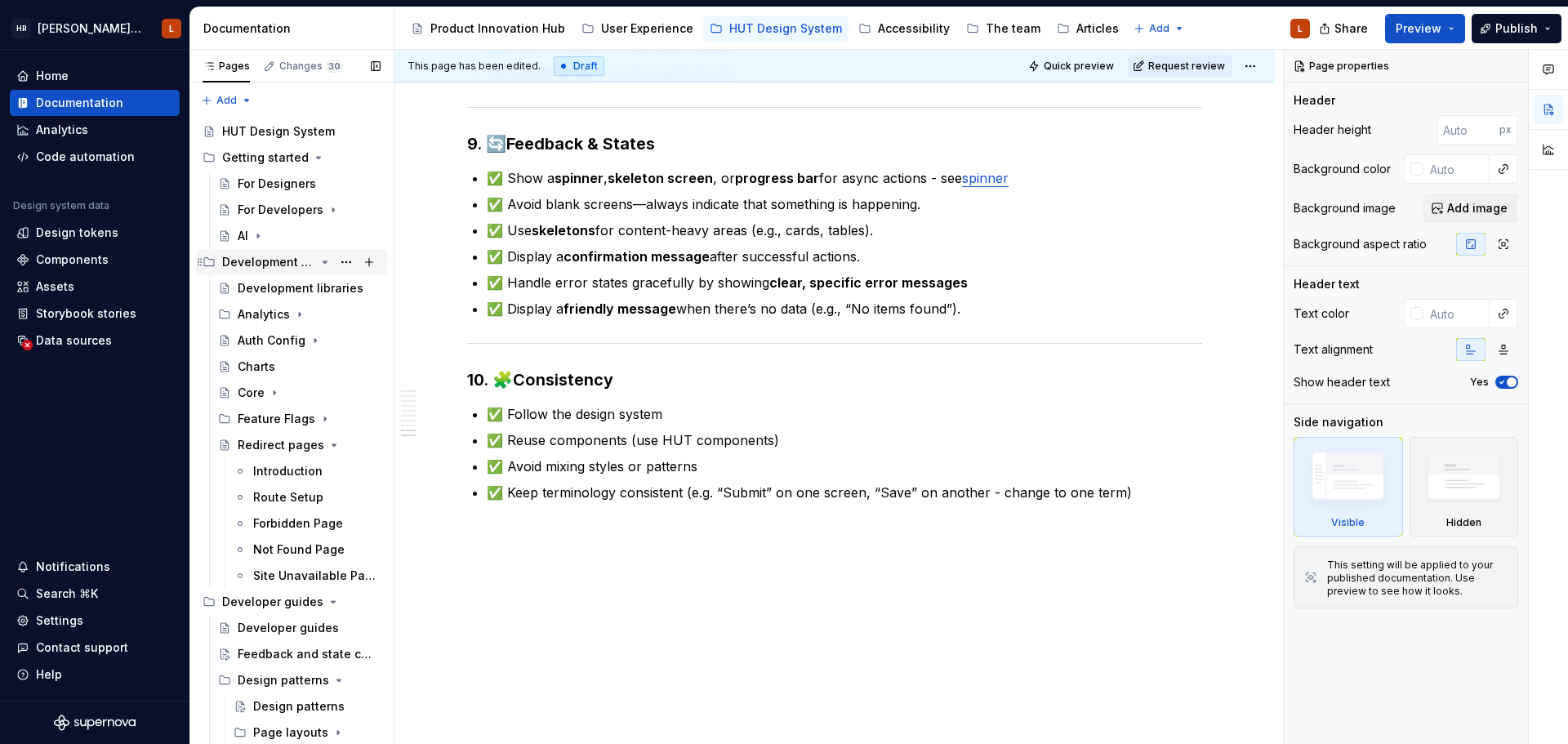
click at [321, 260] on icon "Page tree" at bounding box center [325, 262] width 13 height 13
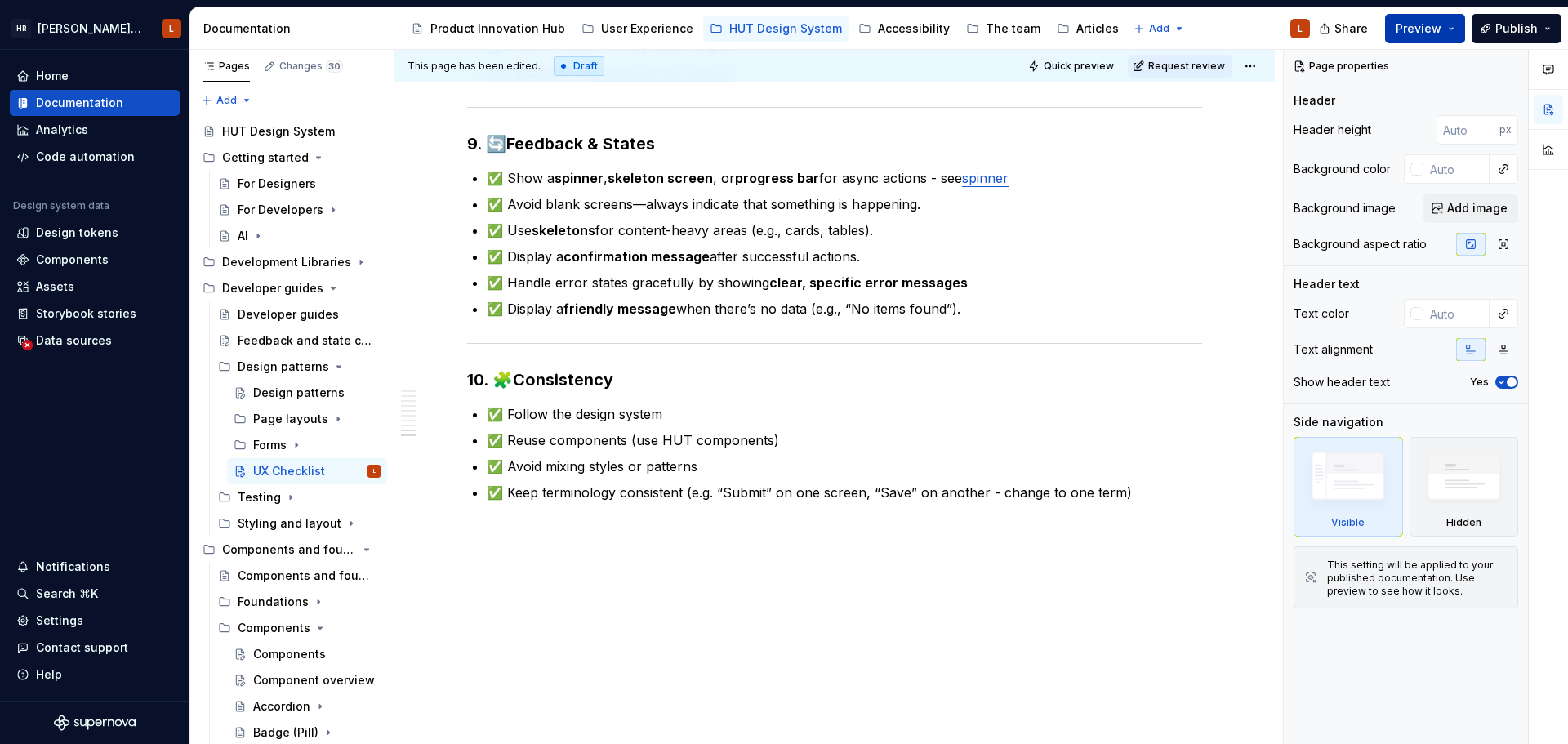
click at [1421, 36] on span "Preview" at bounding box center [1418, 28] width 46 height 16
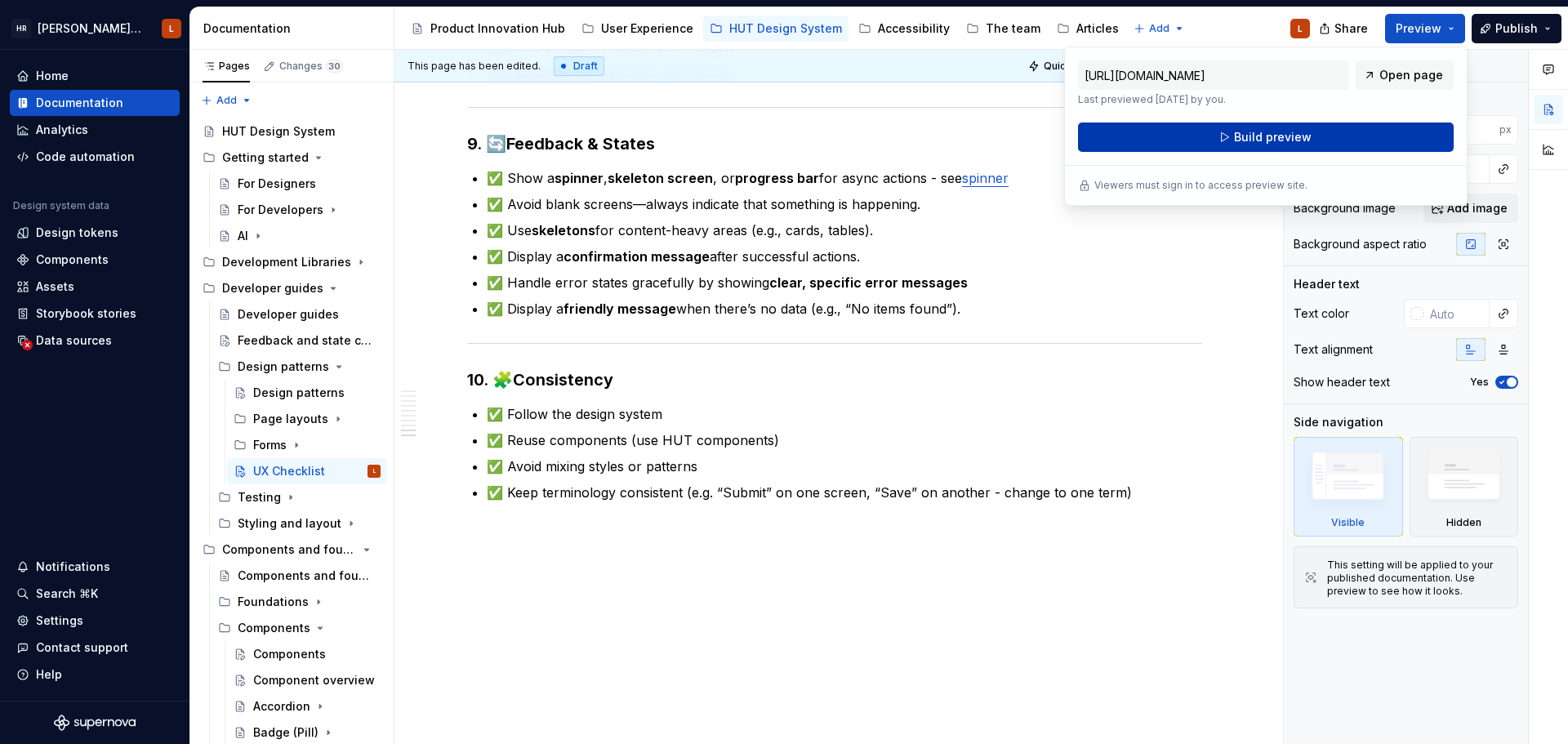
click at [1296, 127] on button "Build preview" at bounding box center [1266, 137] width 376 height 30
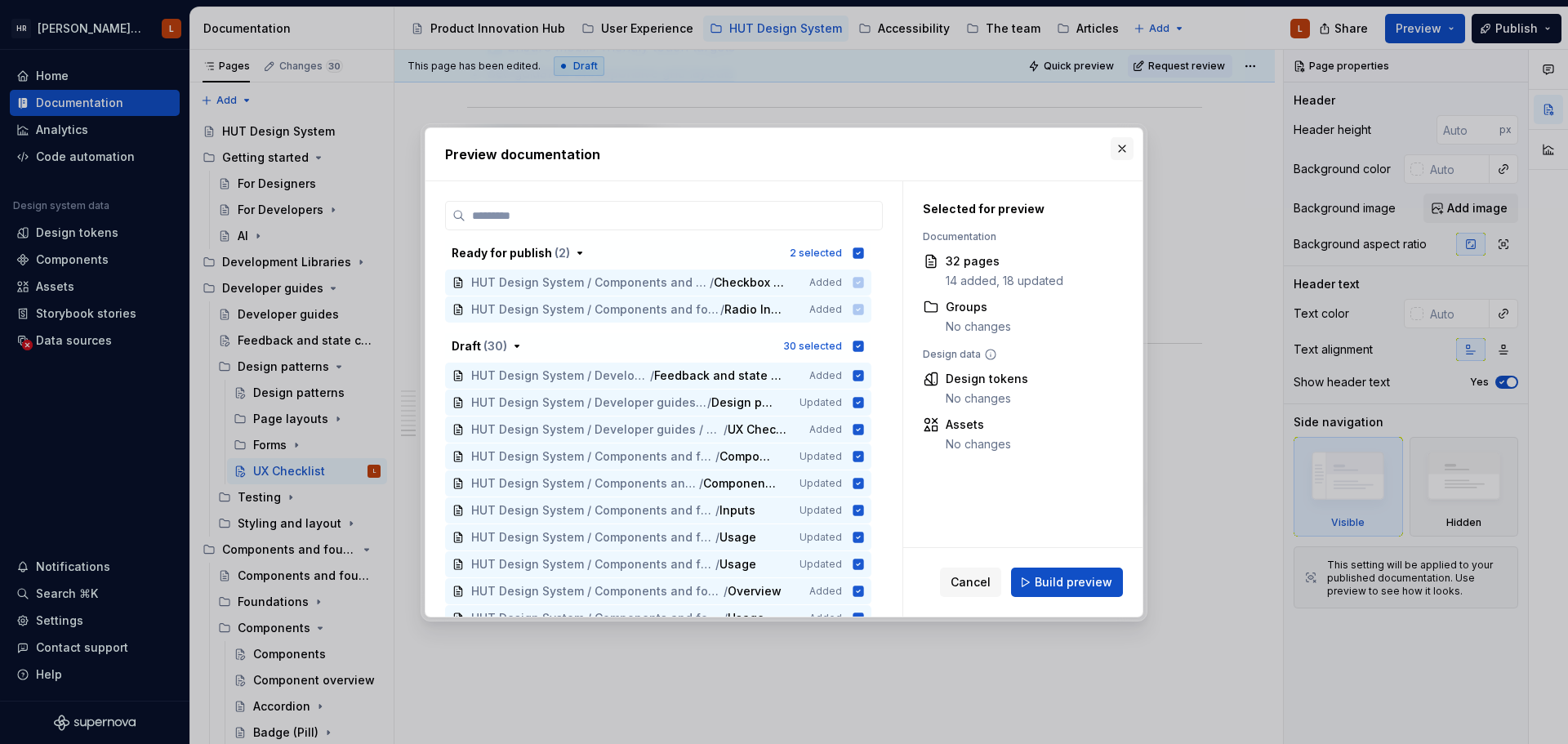
click at [1120, 141] on button "button" at bounding box center [1122, 148] width 23 height 23
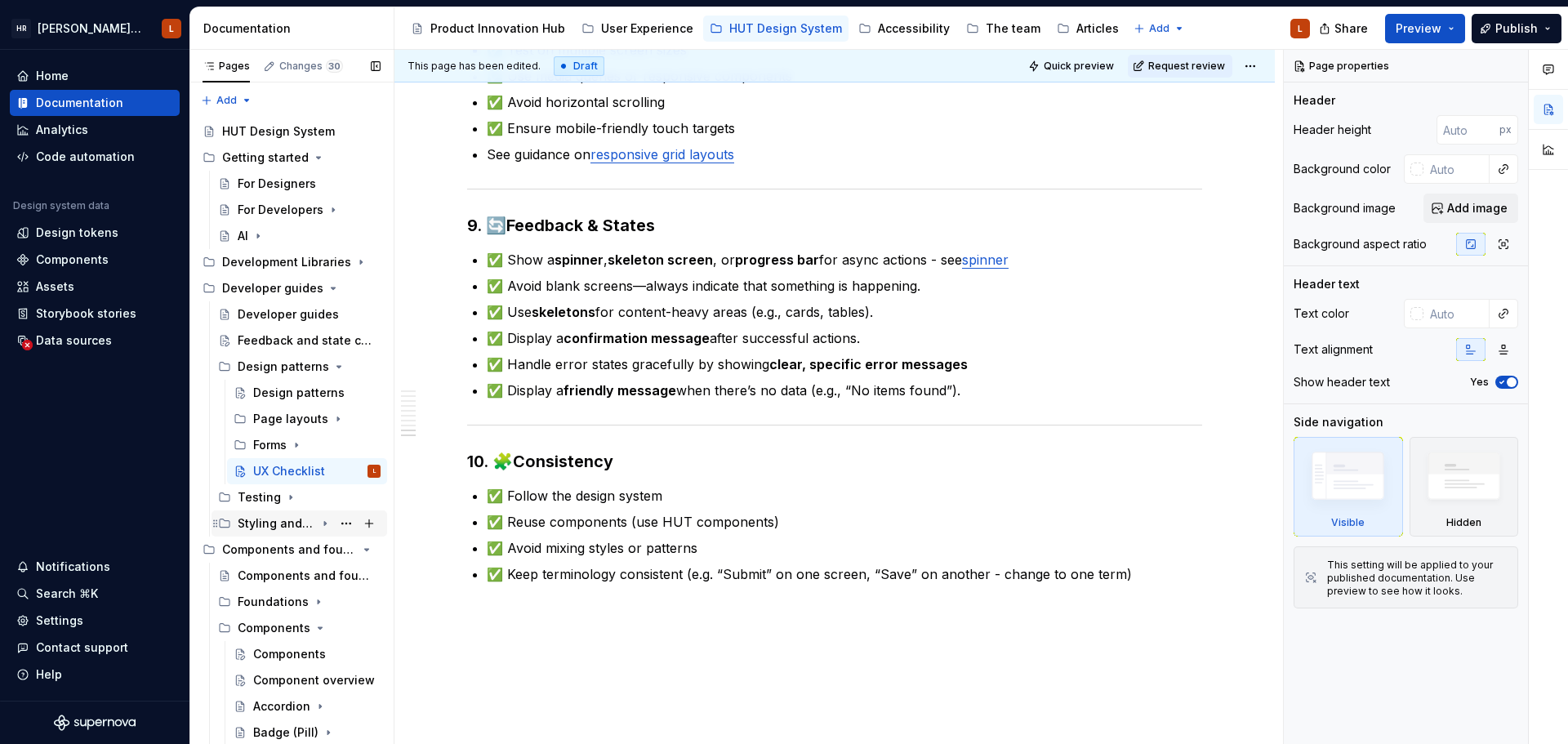
click at [289, 526] on div "Styling and layout" at bounding box center [276, 523] width 77 height 16
click at [276, 497] on div "Testing" at bounding box center [259, 497] width 43 height 16
click at [269, 492] on div "Testing" at bounding box center [259, 497] width 43 height 16
click at [274, 526] on div "Styling and layout" at bounding box center [276, 523] width 77 height 16
click at [272, 340] on div "Feedback and state changes" at bounding box center [285, 340] width 94 height 16
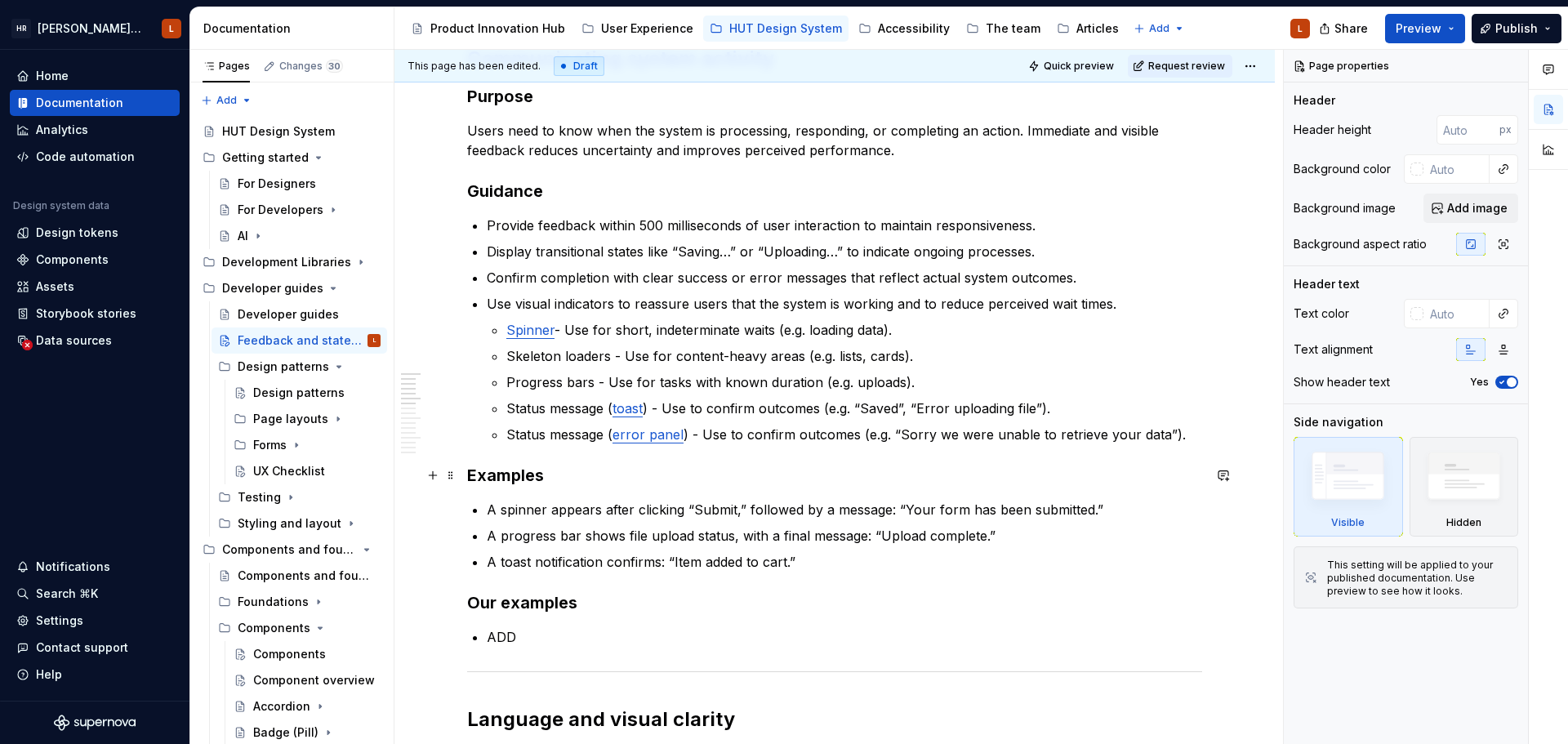
scroll to position [327, 0]
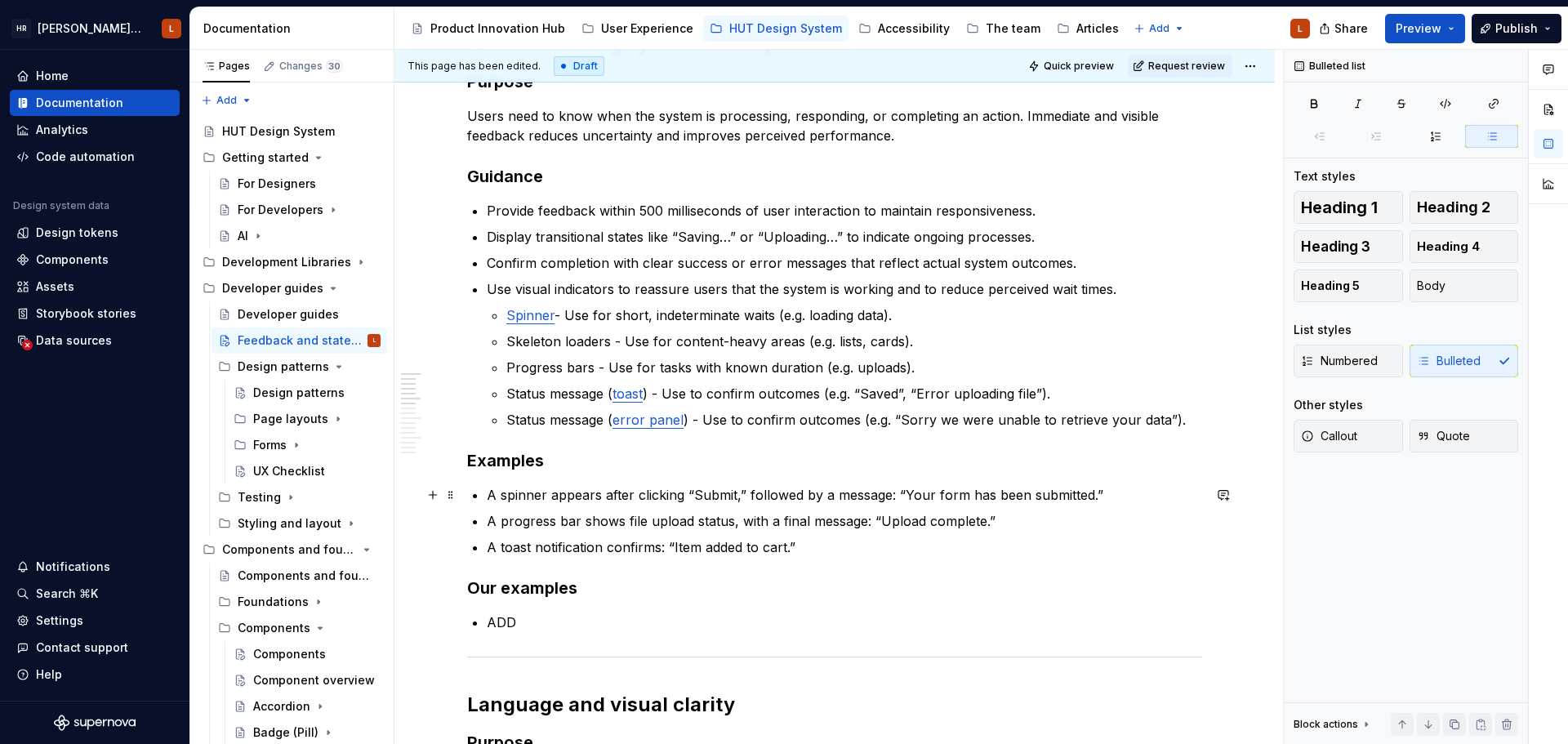
drag, startPoint x: 488, startPoint y: 495, endPoint x: 566, endPoint y: 439, distance: 96.0
click at [488, 495] on p "A spinner appears after clicking “Submit,” followed by a message: “Your form ha…" at bounding box center [844, 495] width 715 height 20
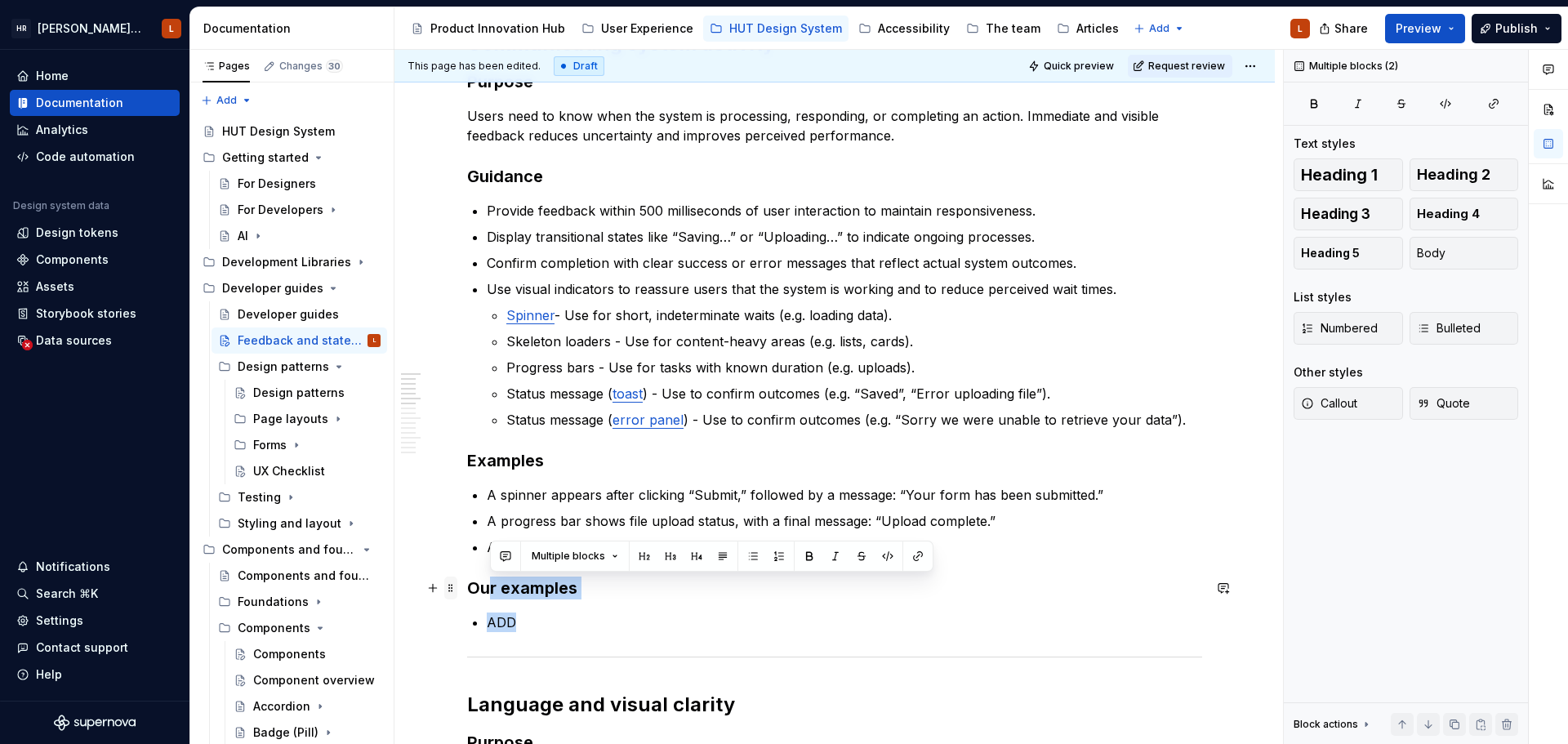
drag, startPoint x: 531, startPoint y: 616, endPoint x: 454, endPoint y: 587, distance: 82.3
click at [520, 588] on h3 "Our examples" at bounding box center [834, 588] width 735 height 23
drag, startPoint x: 593, startPoint y: 588, endPoint x: 459, endPoint y: 588, distance: 134.0
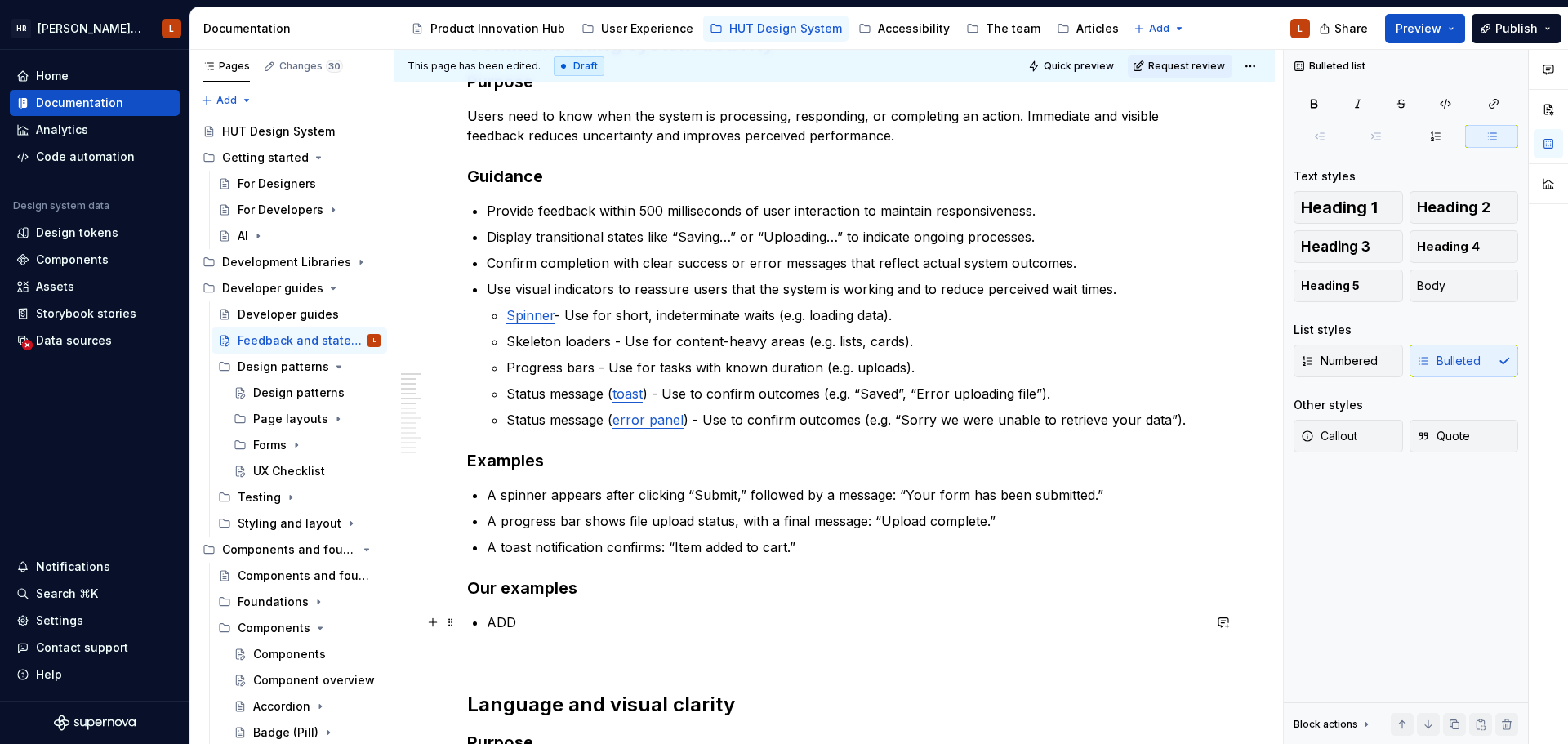
click at [594, 628] on p "ADD" at bounding box center [844, 622] width 715 height 20
click at [837, 540] on p "A toast notification confirms: “Item added to cart.”" at bounding box center [844, 547] width 715 height 20
click at [690, 395] on p "Status message ( toast ) - Use to confirm outcomes (e.g. “Saved”, “Error upload…" at bounding box center [854, 393] width 696 height 20
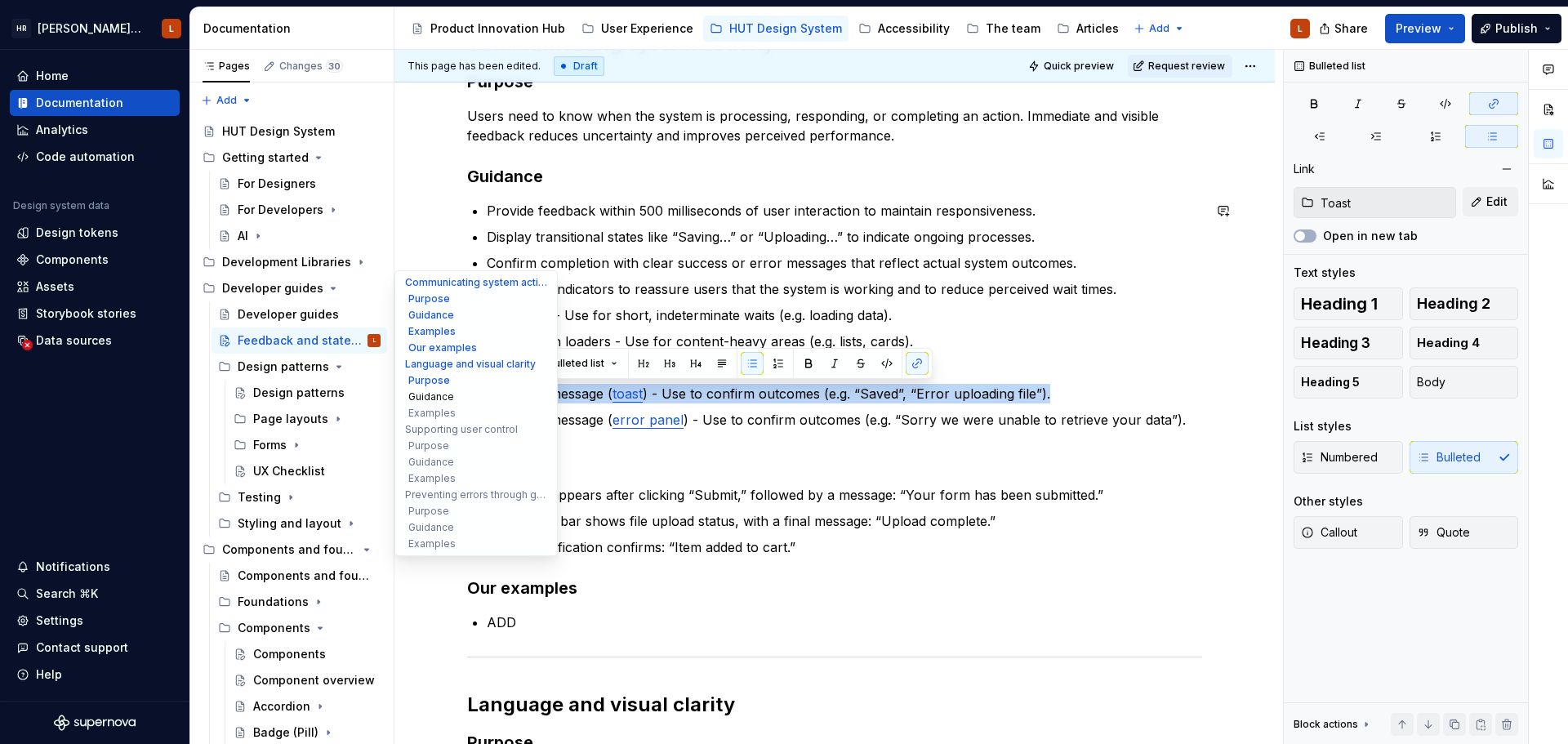
drag, startPoint x: 1072, startPoint y: 395, endPoint x: 407, endPoint y: 394, distance: 665.0
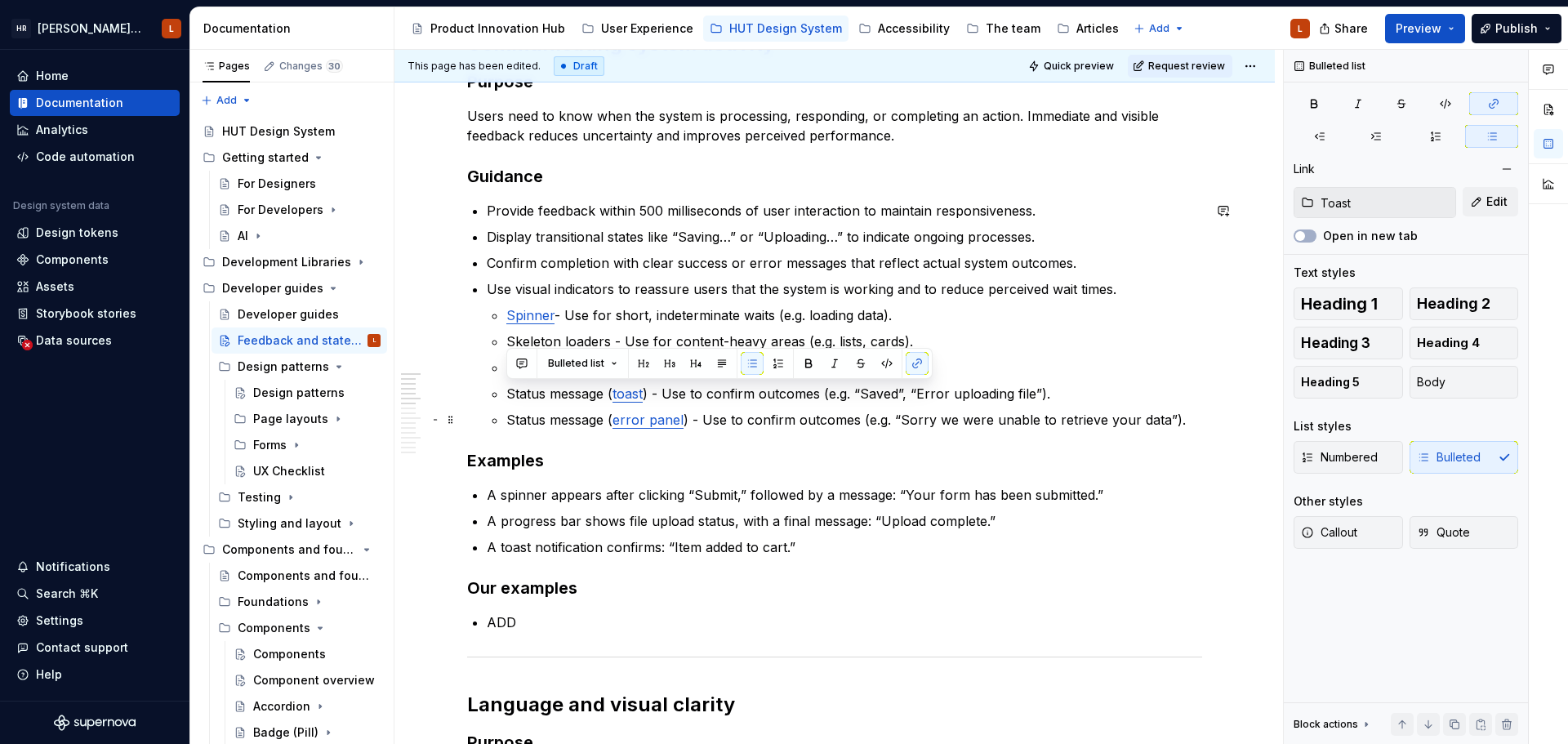
click at [866, 413] on p "Status message ( error panel ) - Use to confirm outcomes (e.g. “Sorry we were u…" at bounding box center [854, 419] width 696 height 20
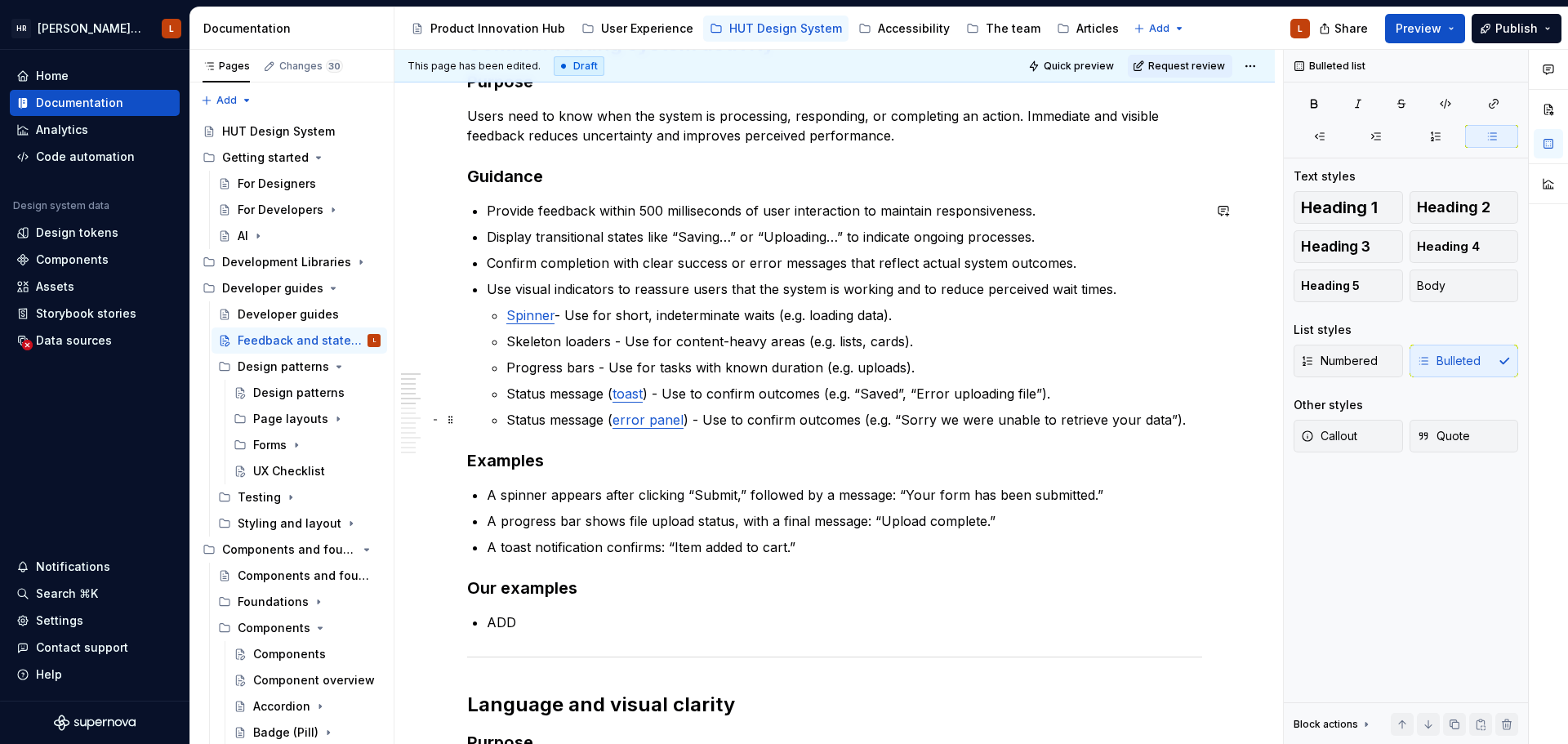
click at [1190, 416] on p "Status message ( error panel ) - Use to confirm outcomes (e.g. “Sorry we were u…" at bounding box center [854, 419] width 696 height 20
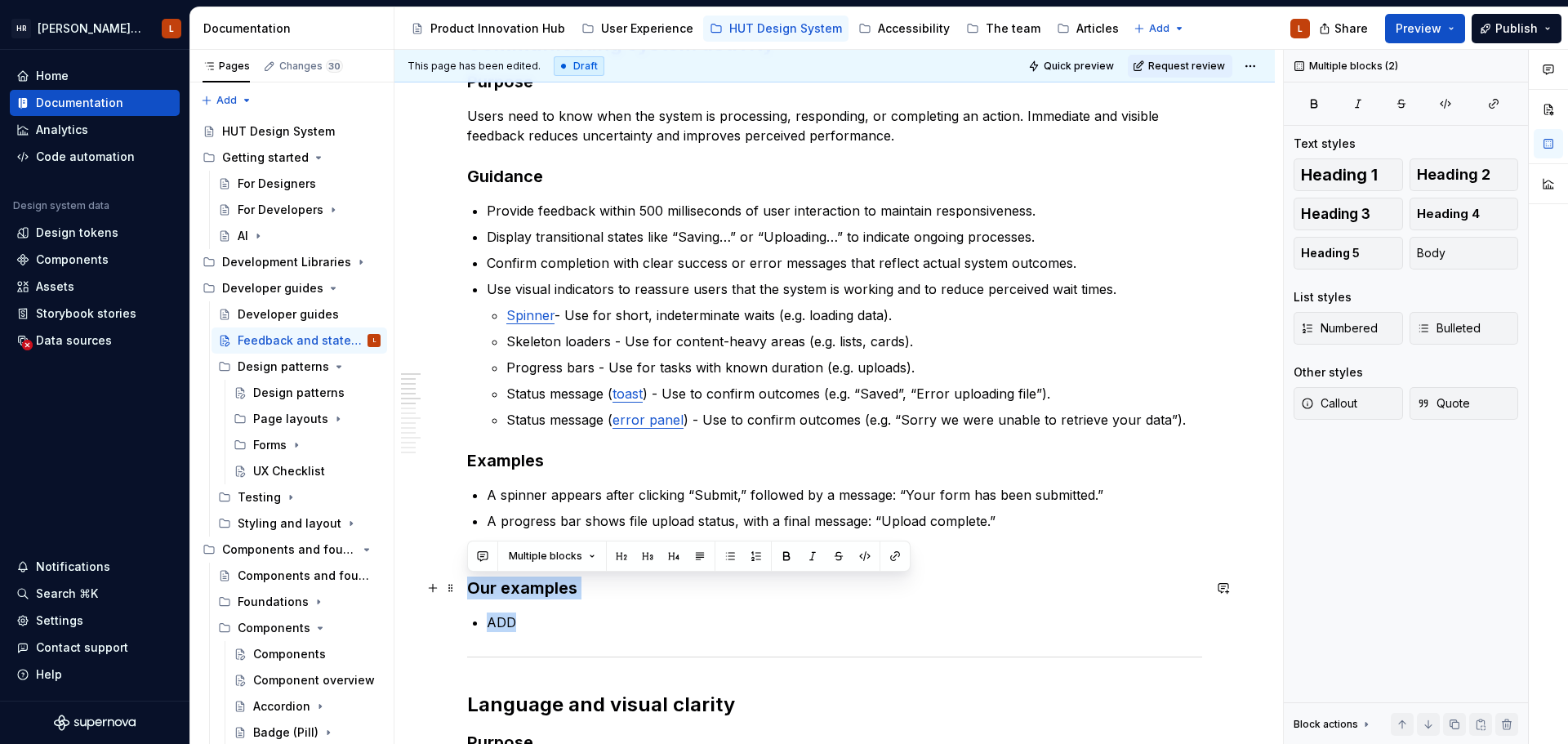
drag, startPoint x: 526, startPoint y: 630, endPoint x: 458, endPoint y: 580, distance: 84.4
click at [612, 629] on p "ADD" at bounding box center [844, 622] width 715 height 20
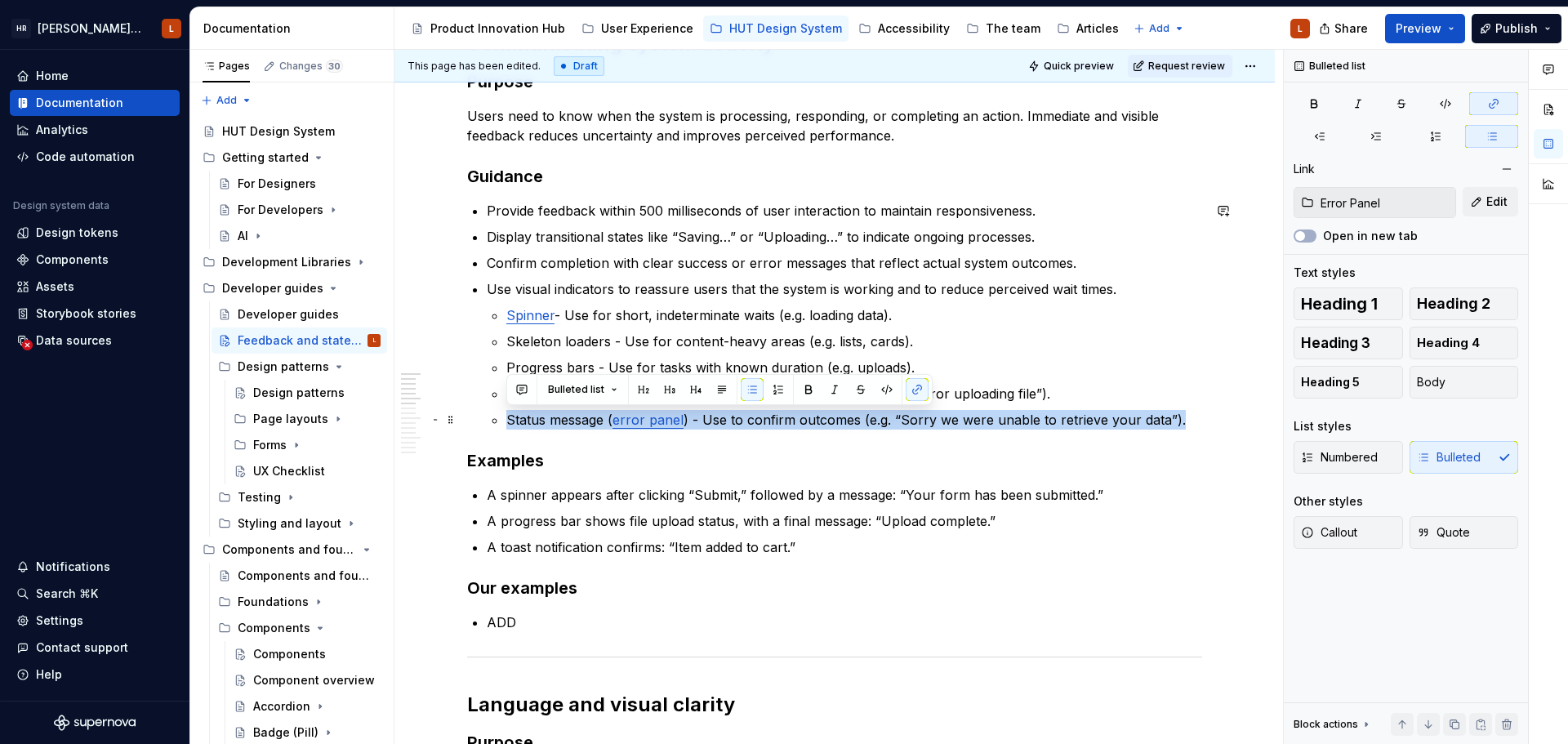
drag, startPoint x: 1191, startPoint y: 417, endPoint x: 465, endPoint y: 408, distance: 726.1
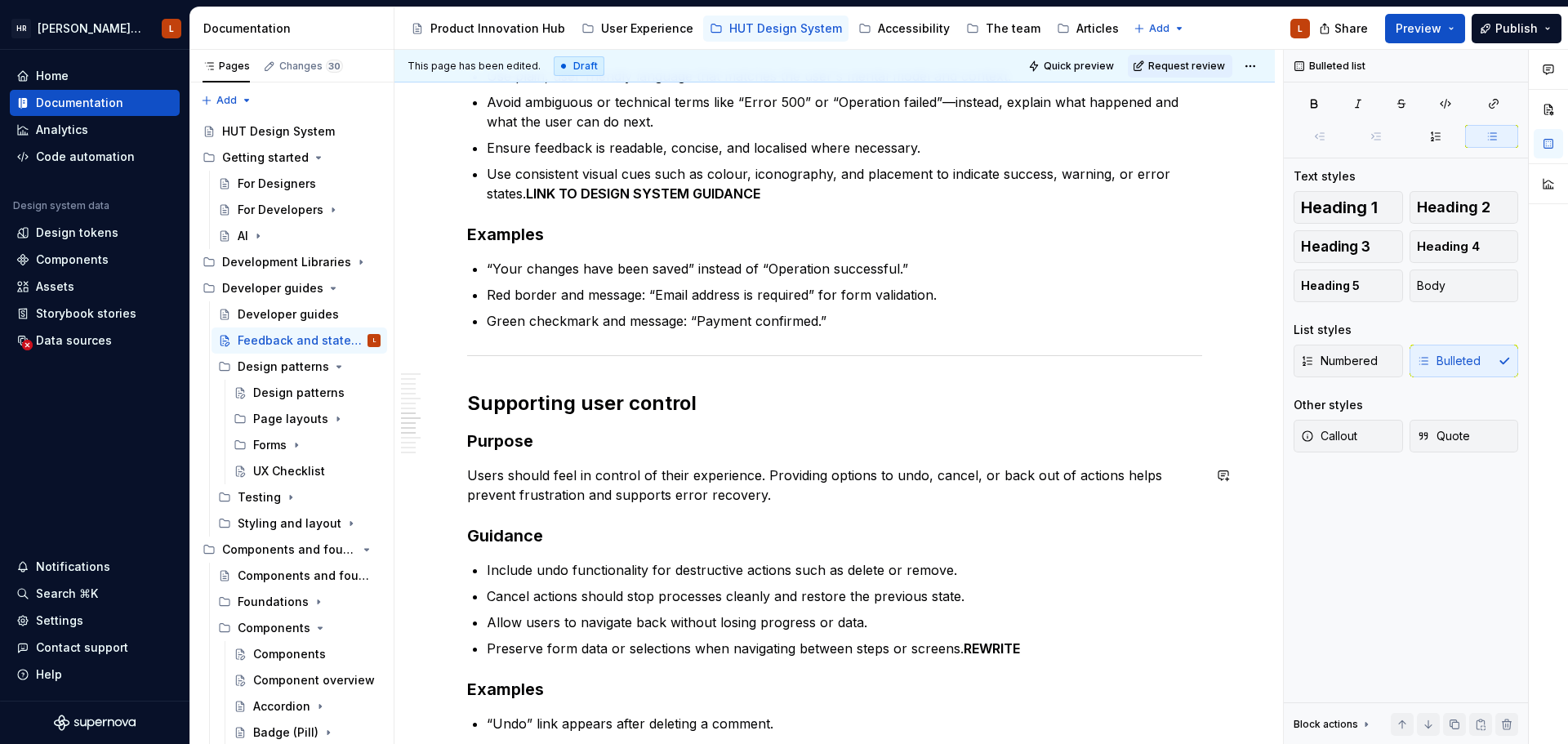
scroll to position [1286, 0]
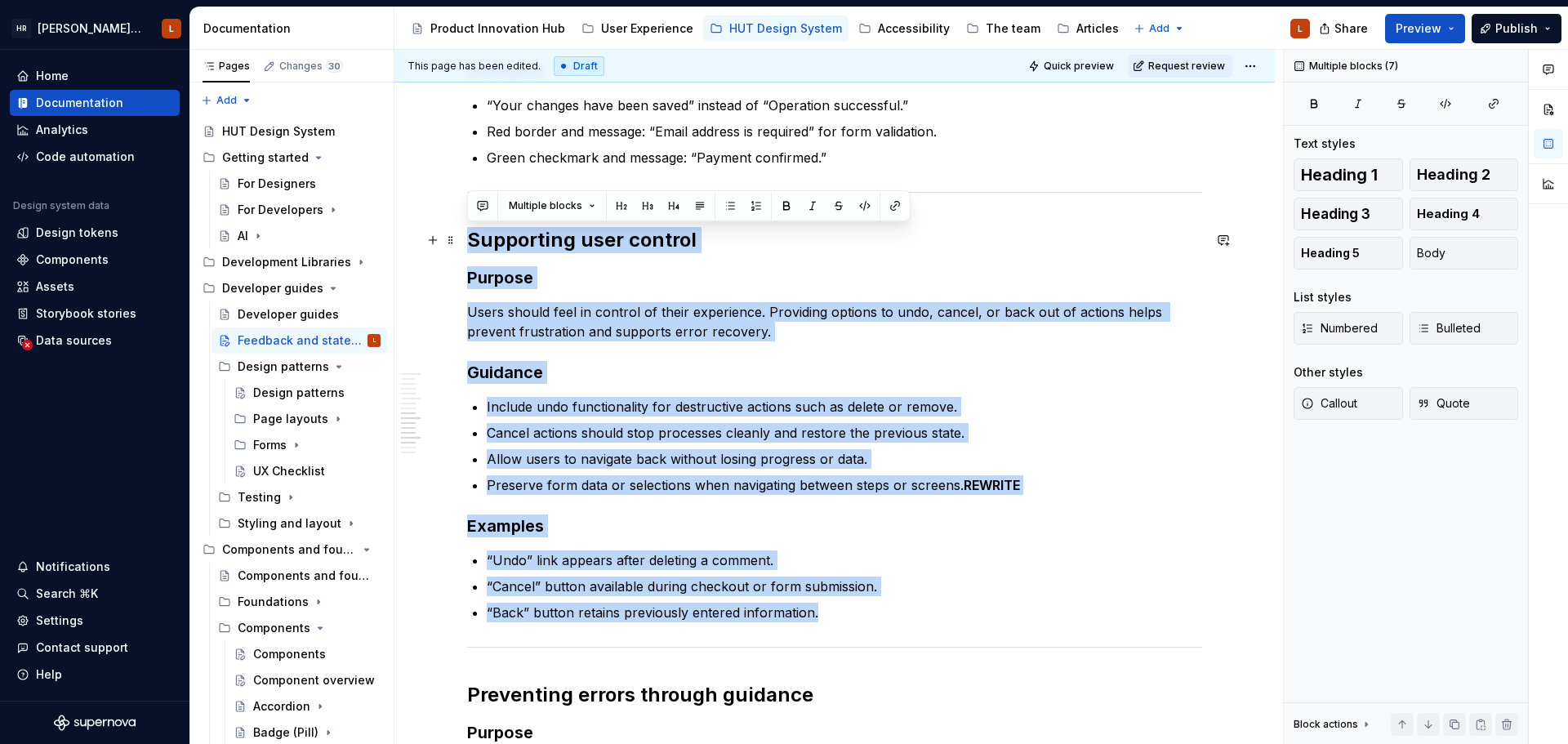
drag, startPoint x: 859, startPoint y: 613, endPoint x: 408, endPoint y: 231, distance: 591.0
click at [408, 231] on div "Communicating system activity Purpose Users need to know when the system is pro…" at bounding box center [834, 216] width 880 height 2365
click at [803, 560] on p "“Undo” link appears after deleting a comment." at bounding box center [844, 559] width 715 height 20
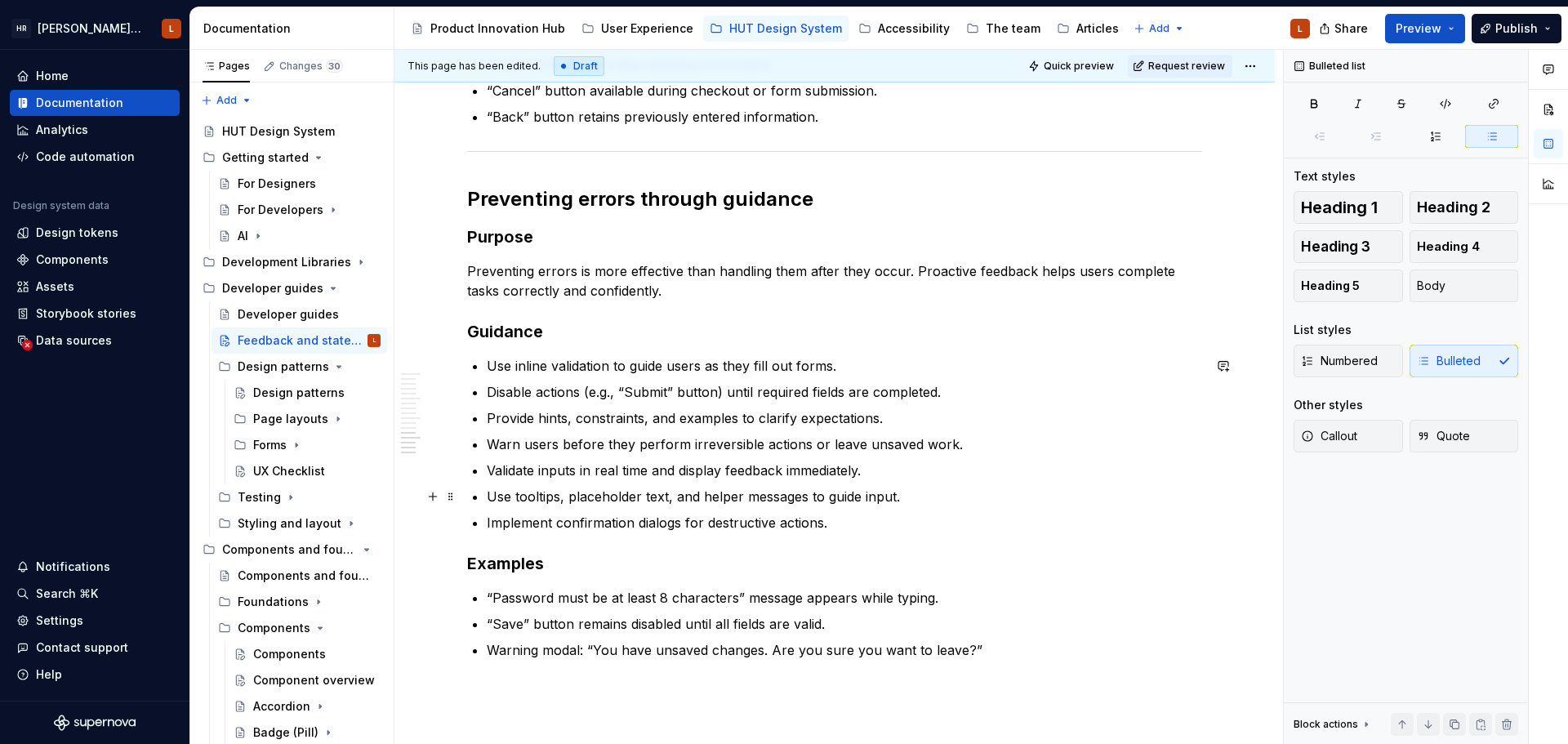
scroll to position [1857, 0]
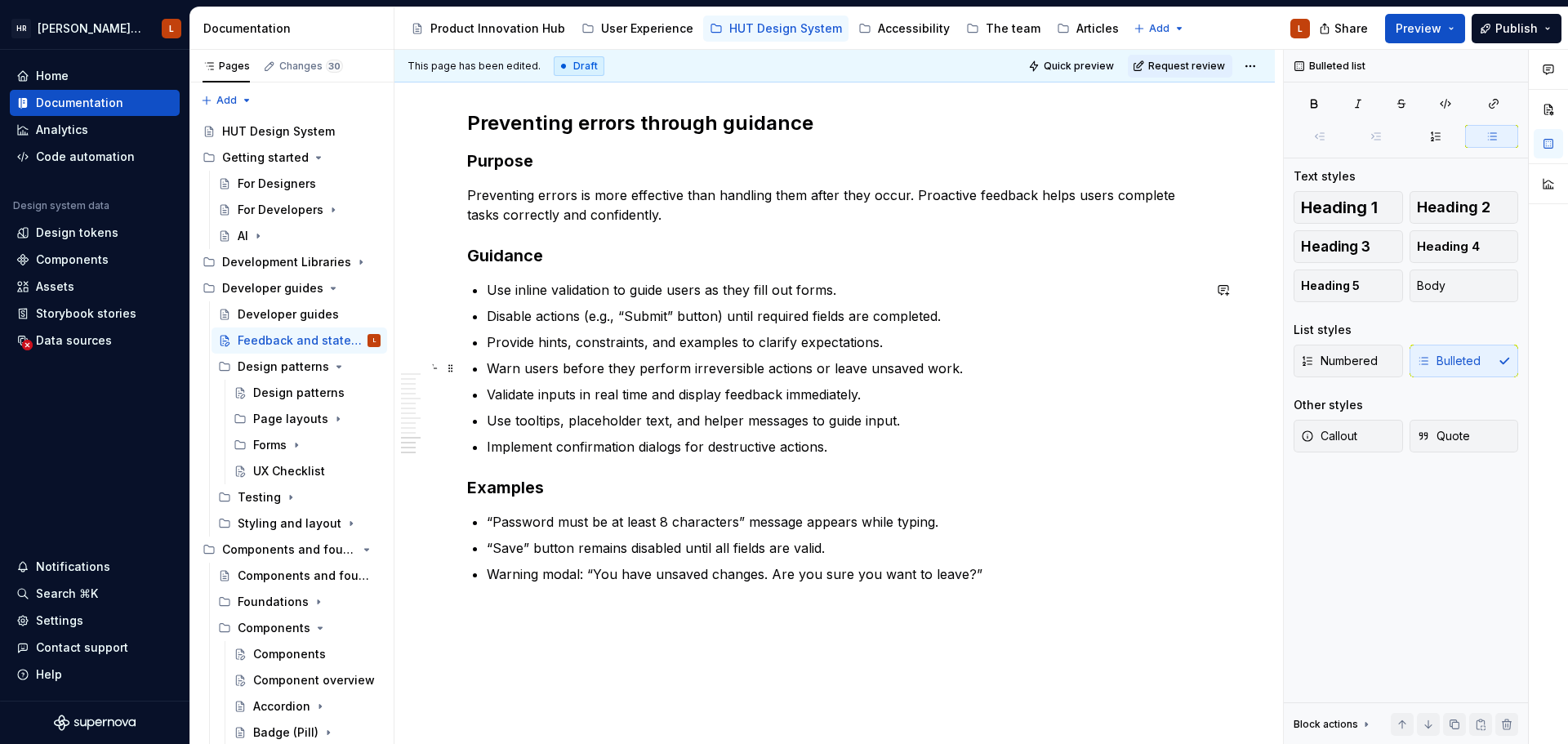
click at [885, 353] on ul "Use inline validation to guide users as they fill out forms. Disable actions (e…" at bounding box center [844, 367] width 715 height 176
type textarea "*"
